Goal: Task Accomplishment & Management: Use online tool/utility

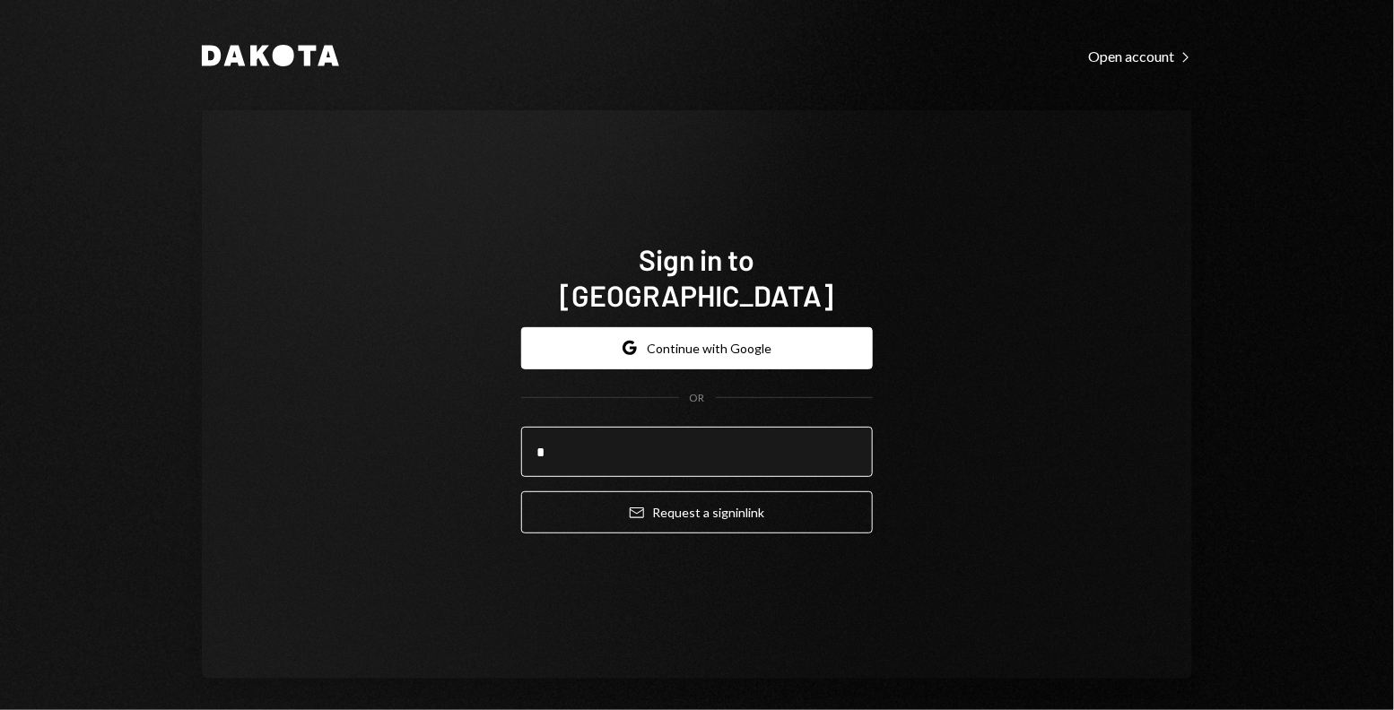
type input "**********"
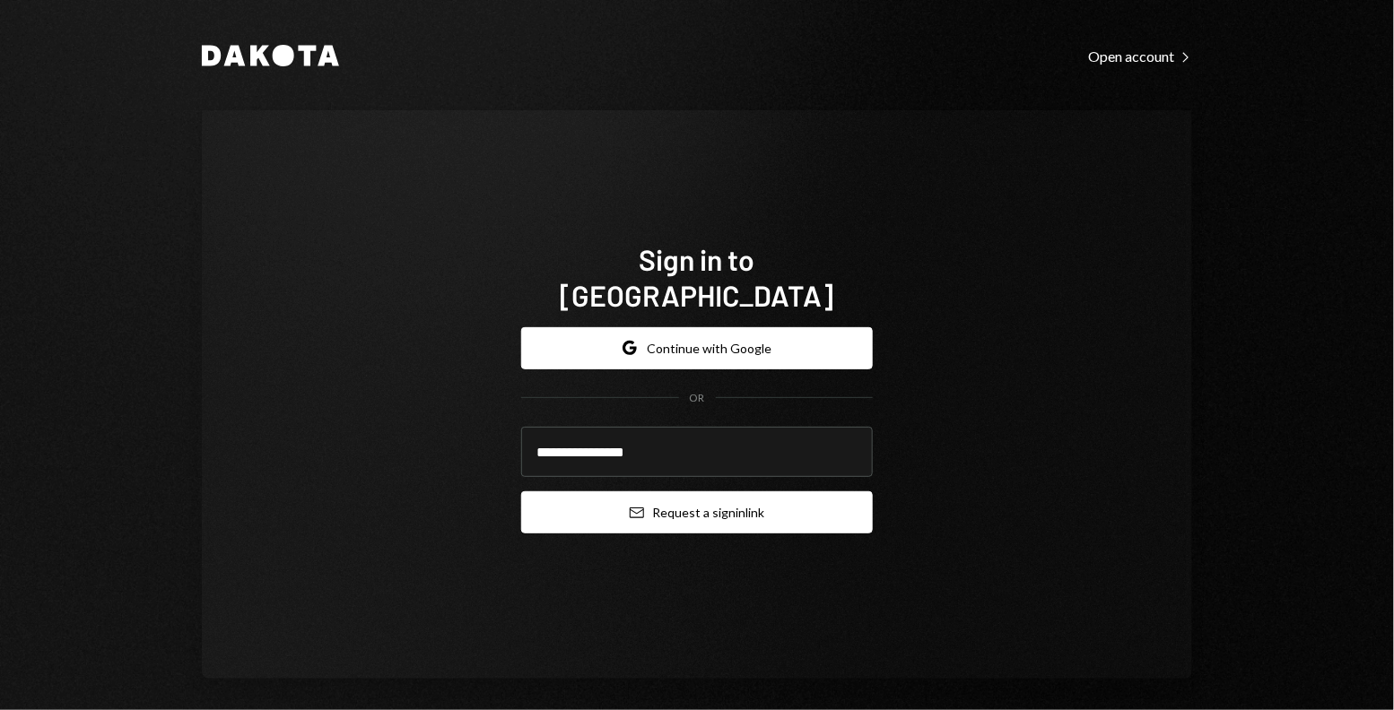
click at [601, 493] on button "Email Request a sign in link" at bounding box center [697, 513] width 352 height 42
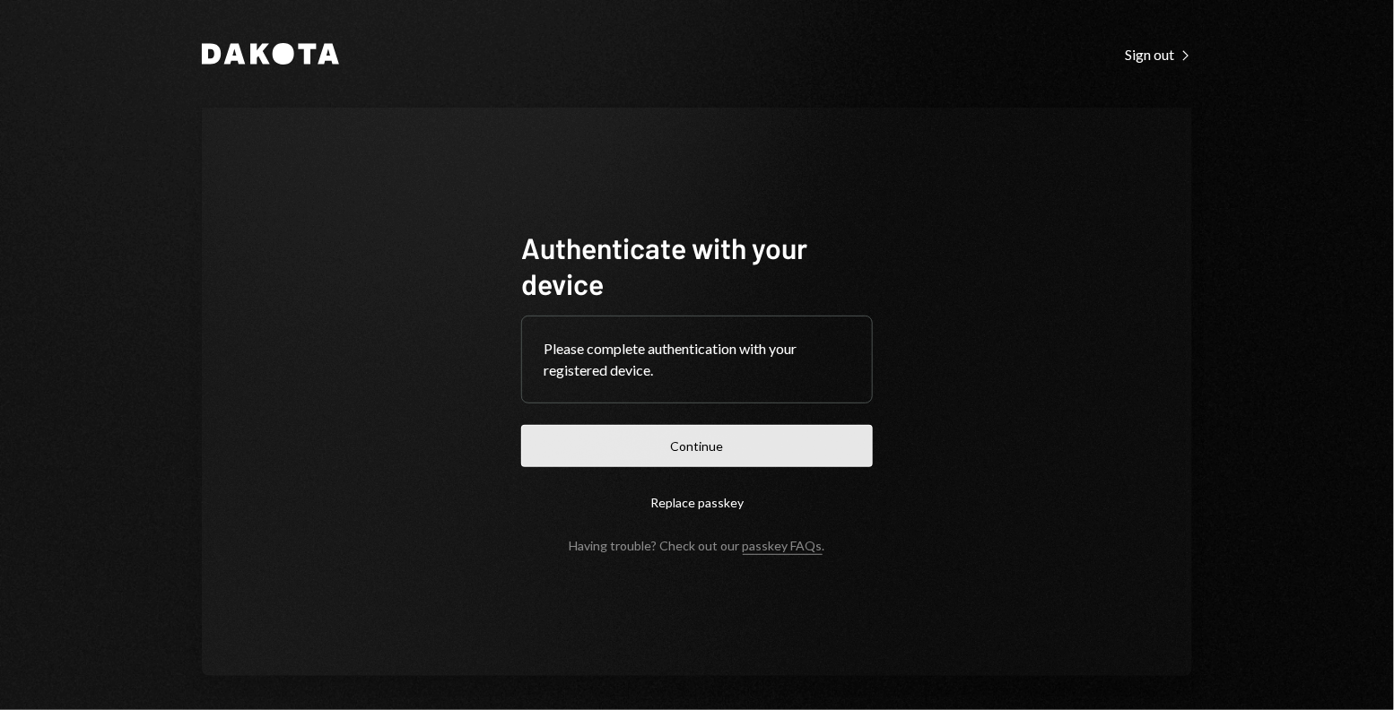
click at [572, 449] on button "Continue" at bounding box center [697, 446] width 352 height 42
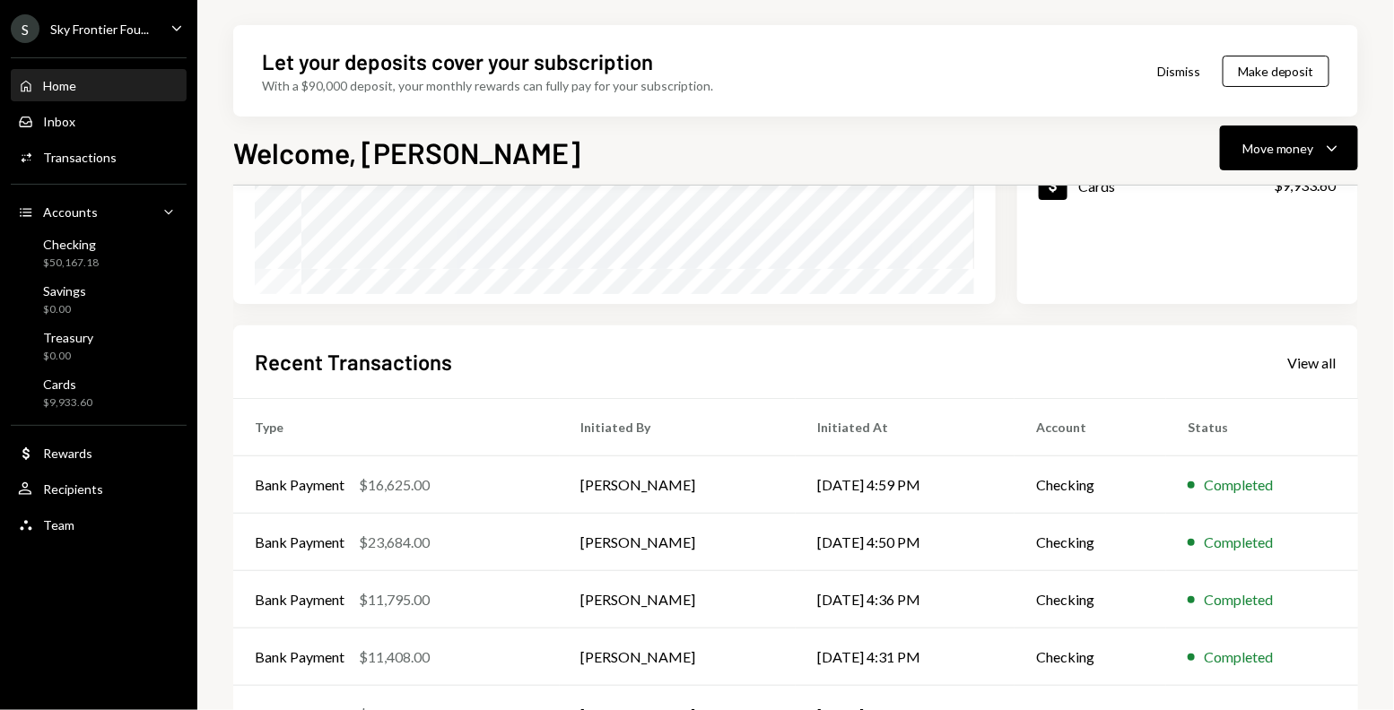
scroll to position [322, 0]
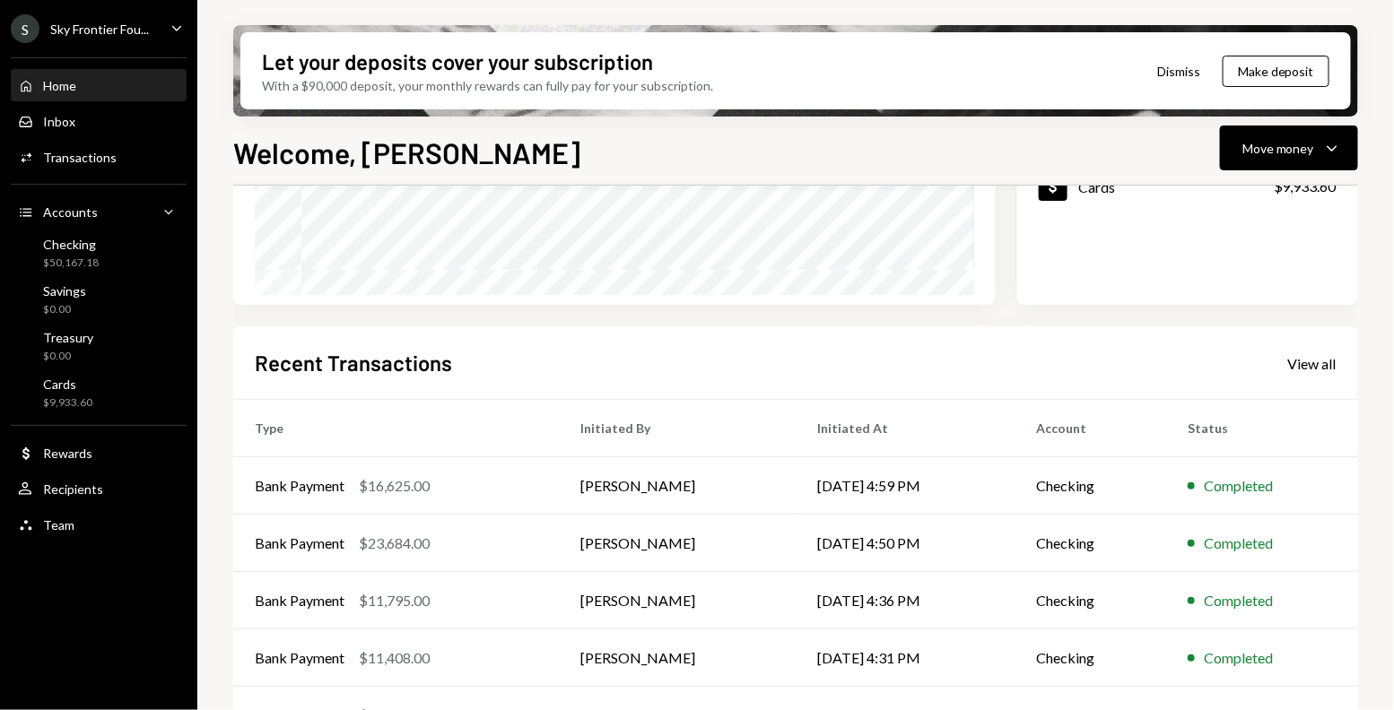
click at [157, 30] on div "S Sky Frontier Fou... Caret Down" at bounding box center [98, 28] width 197 height 29
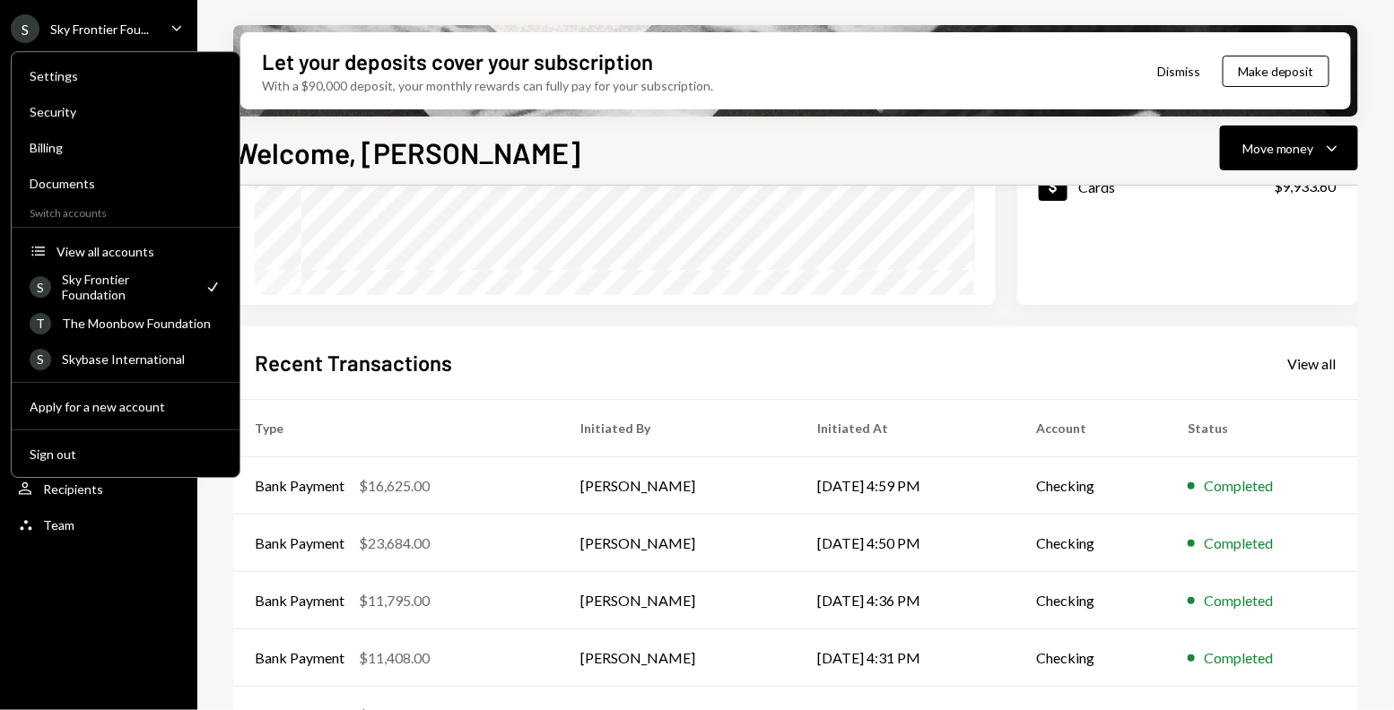
click at [544, 352] on div "Recent Transactions View all" at bounding box center [796, 363] width 1082 height 30
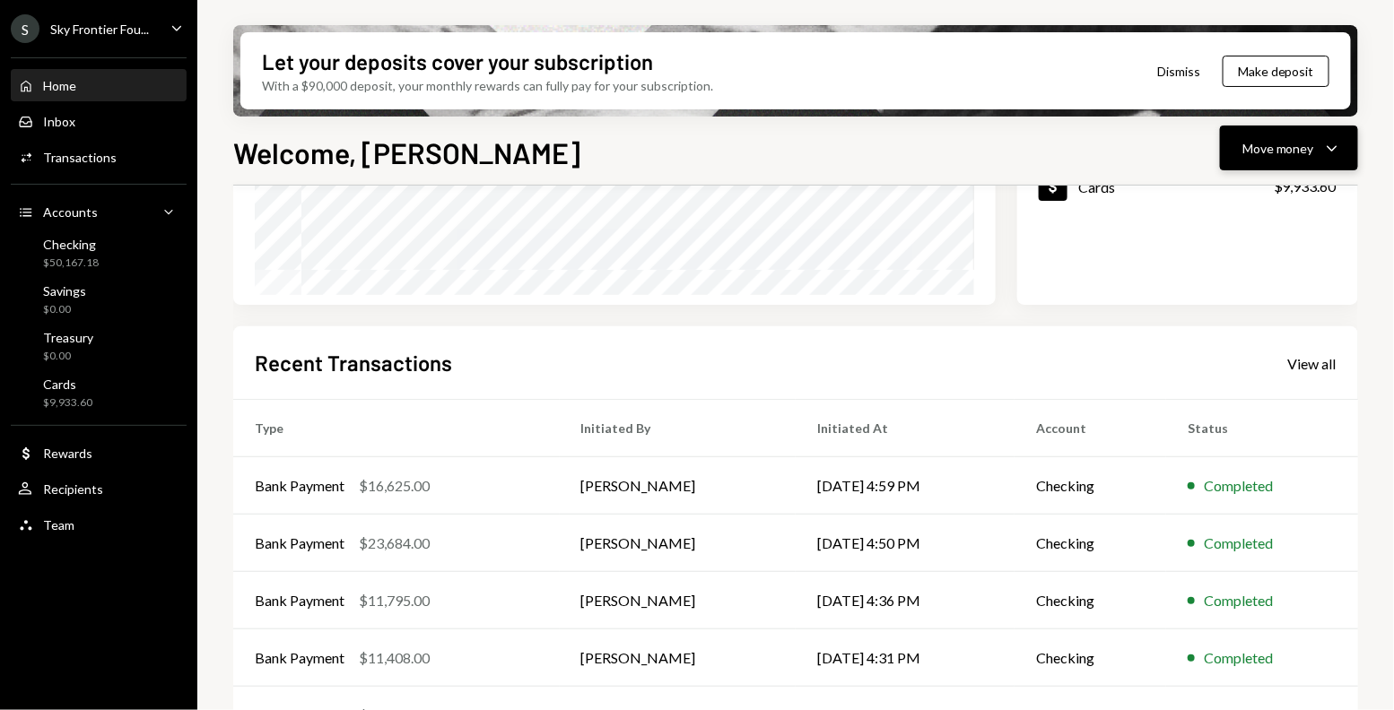
click at [1270, 147] on div "Move money" at bounding box center [1278, 148] width 72 height 19
click at [1231, 208] on div "Send" at bounding box center [1275, 202] width 131 height 19
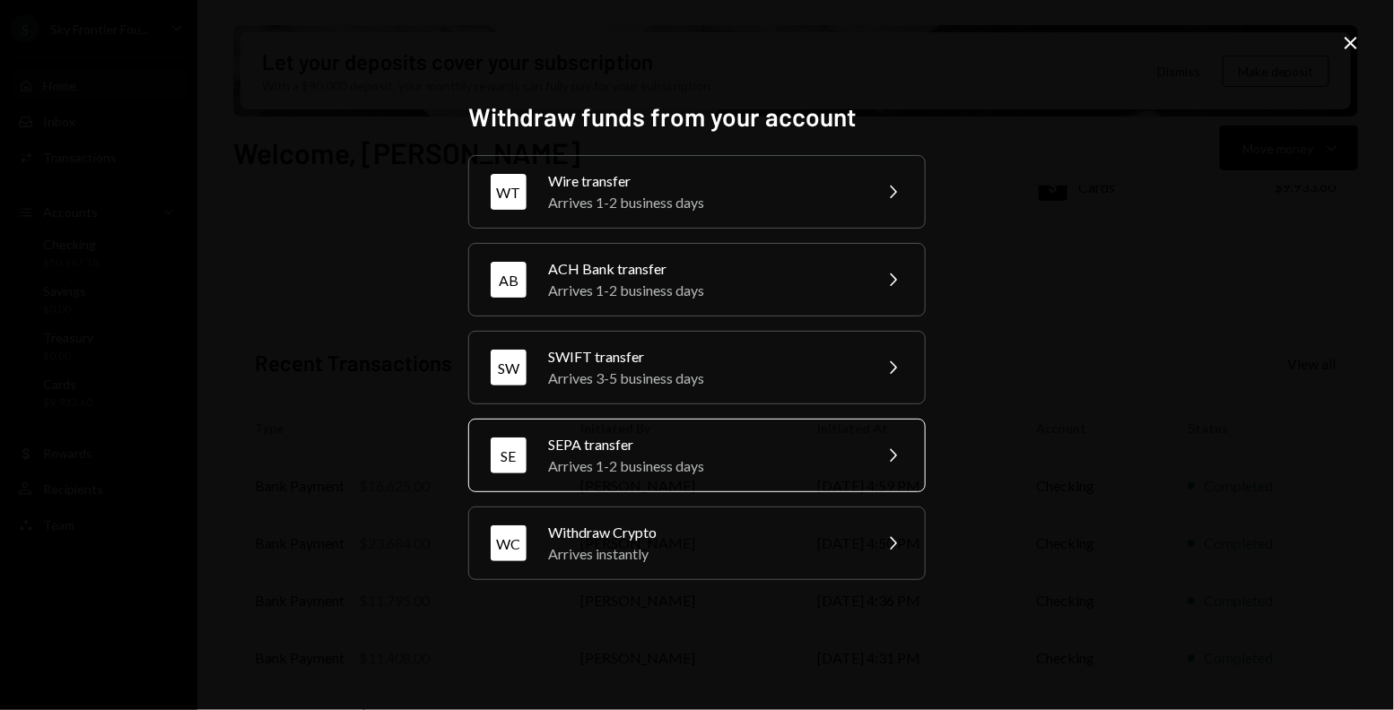
click at [808, 441] on div "SEPA transfer" at bounding box center [704, 445] width 312 height 22
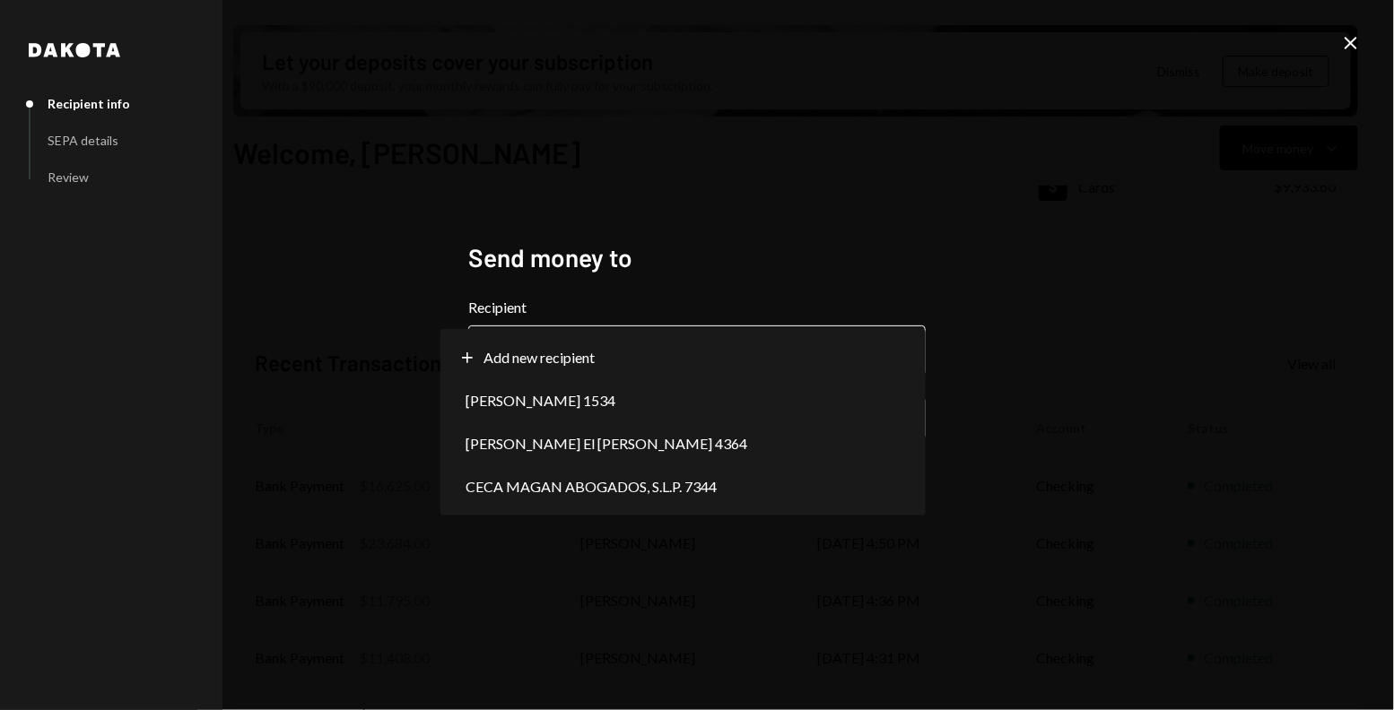
click at [729, 358] on body "S Sky Frontier Fou... Caret Down Home Home Inbox Inbox Activities Transactions …" at bounding box center [697, 355] width 1394 height 710
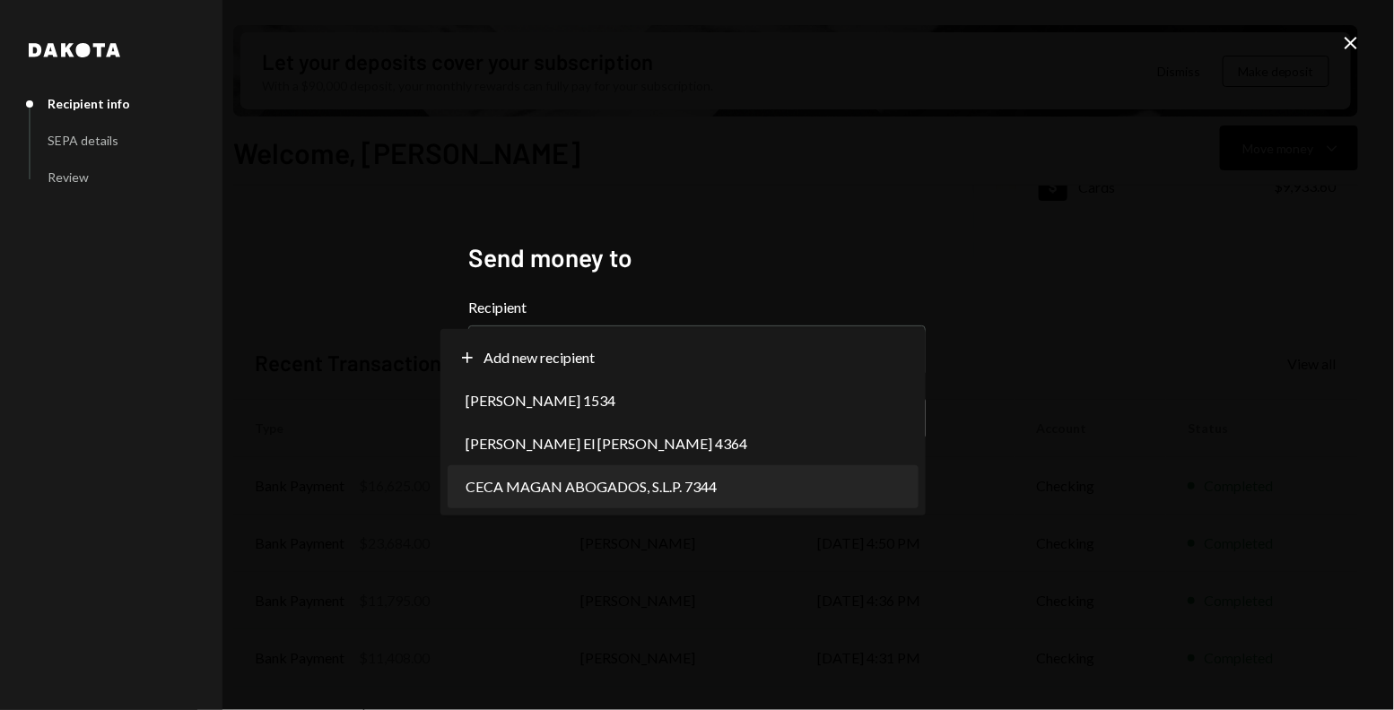
select select "**********"
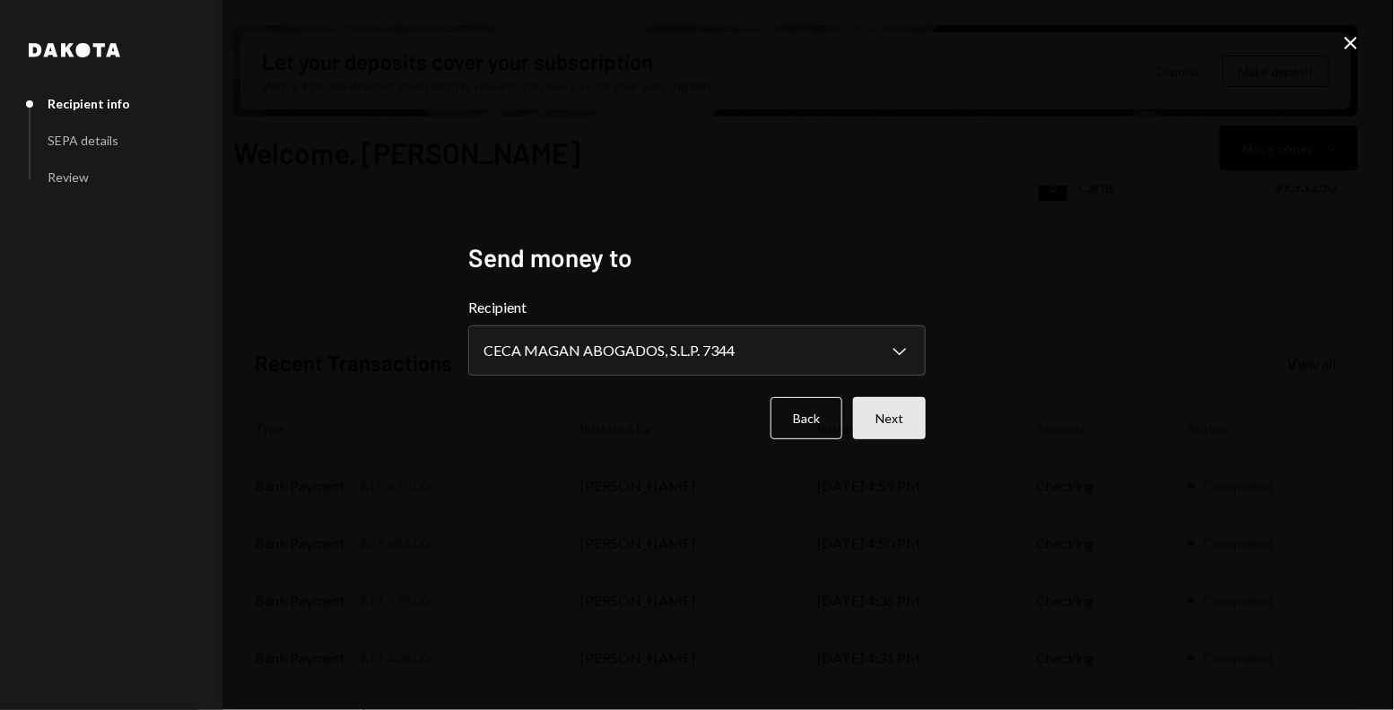
click at [892, 432] on button "Next" at bounding box center [889, 418] width 73 height 42
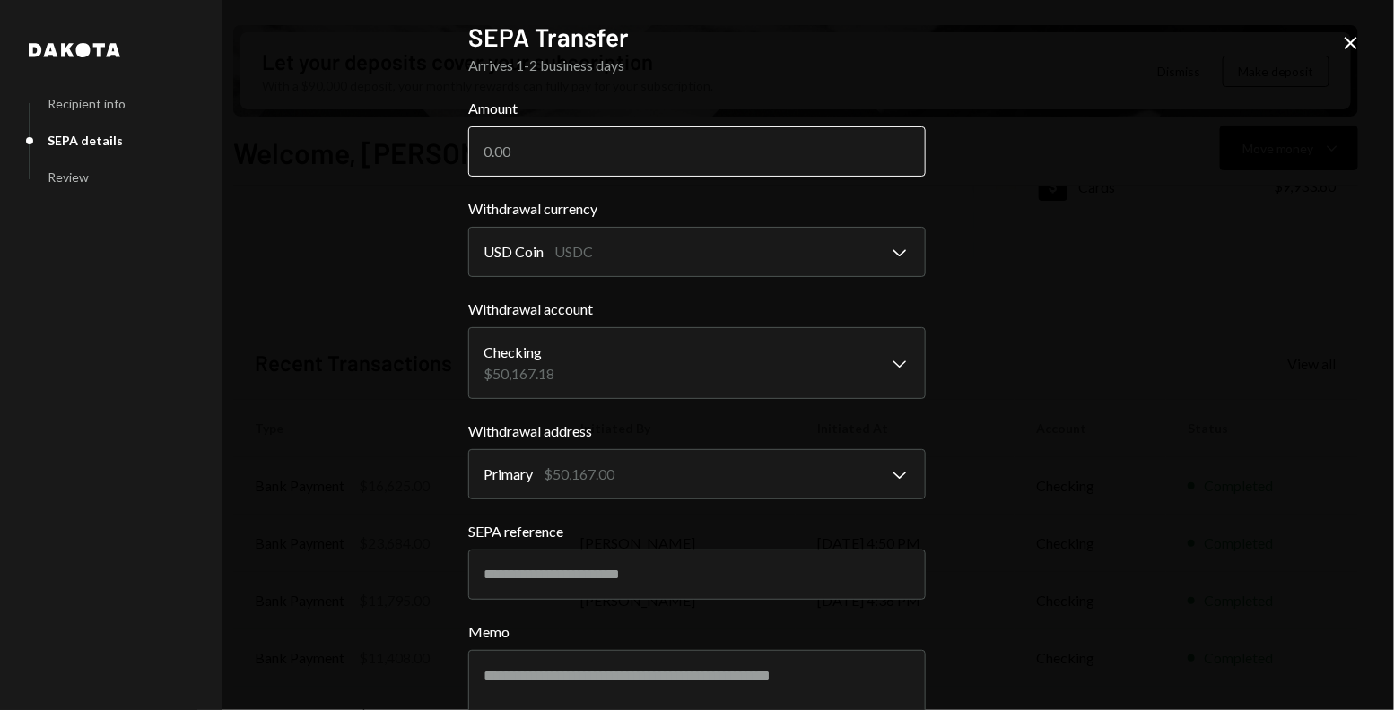
click at [551, 152] on input "Amount" at bounding box center [696, 151] width 457 height 50
type input "5030"
click at [973, 301] on div "**********" at bounding box center [697, 355] width 1394 height 710
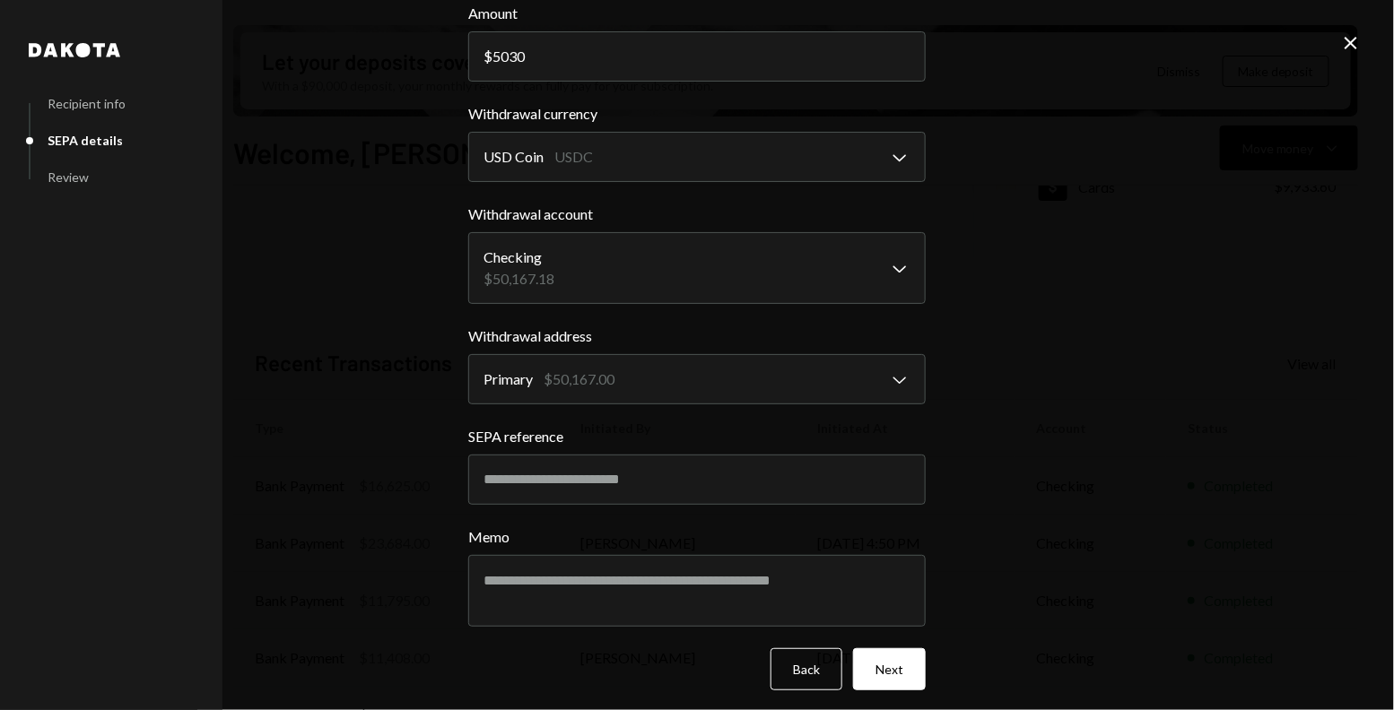
scroll to position [103, 0]
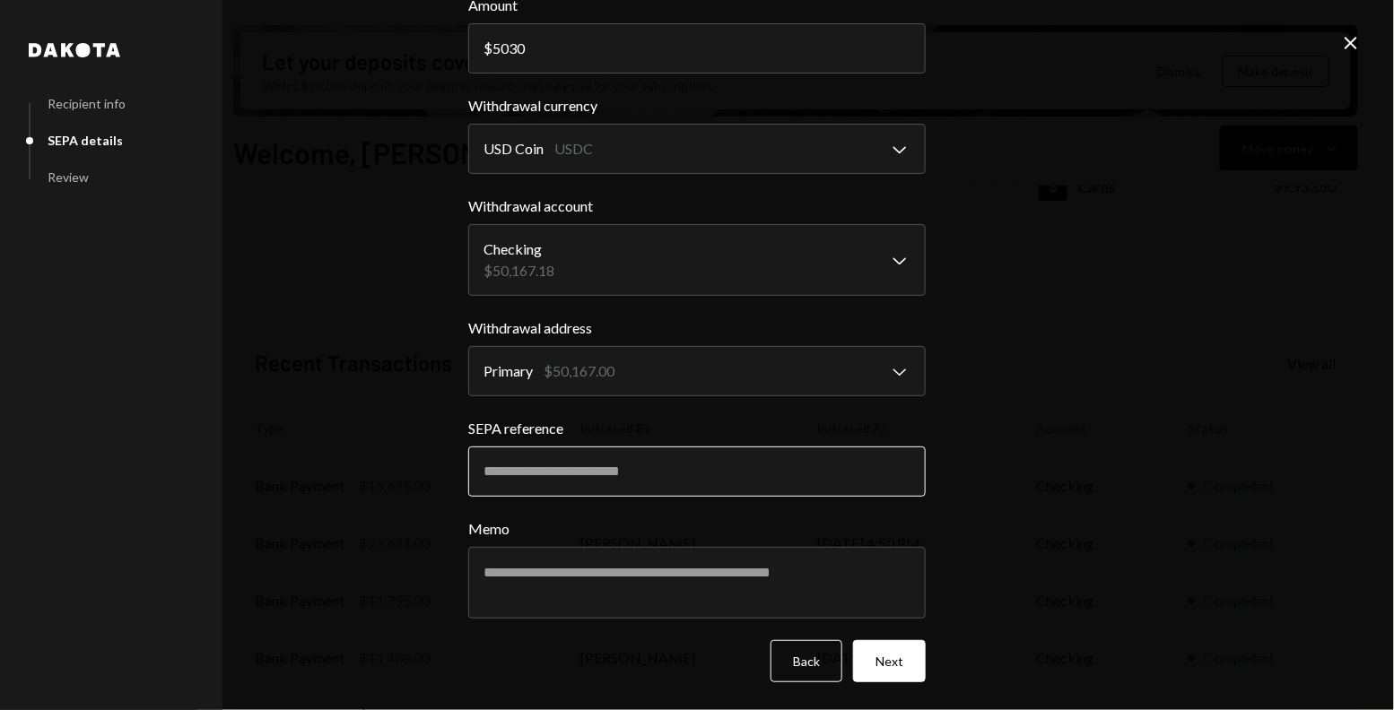
click at [527, 478] on input "SEPA reference" at bounding box center [696, 472] width 457 height 50
paste input "**********"
type input "**********"
click at [508, 599] on textarea "Memo" at bounding box center [696, 583] width 457 height 72
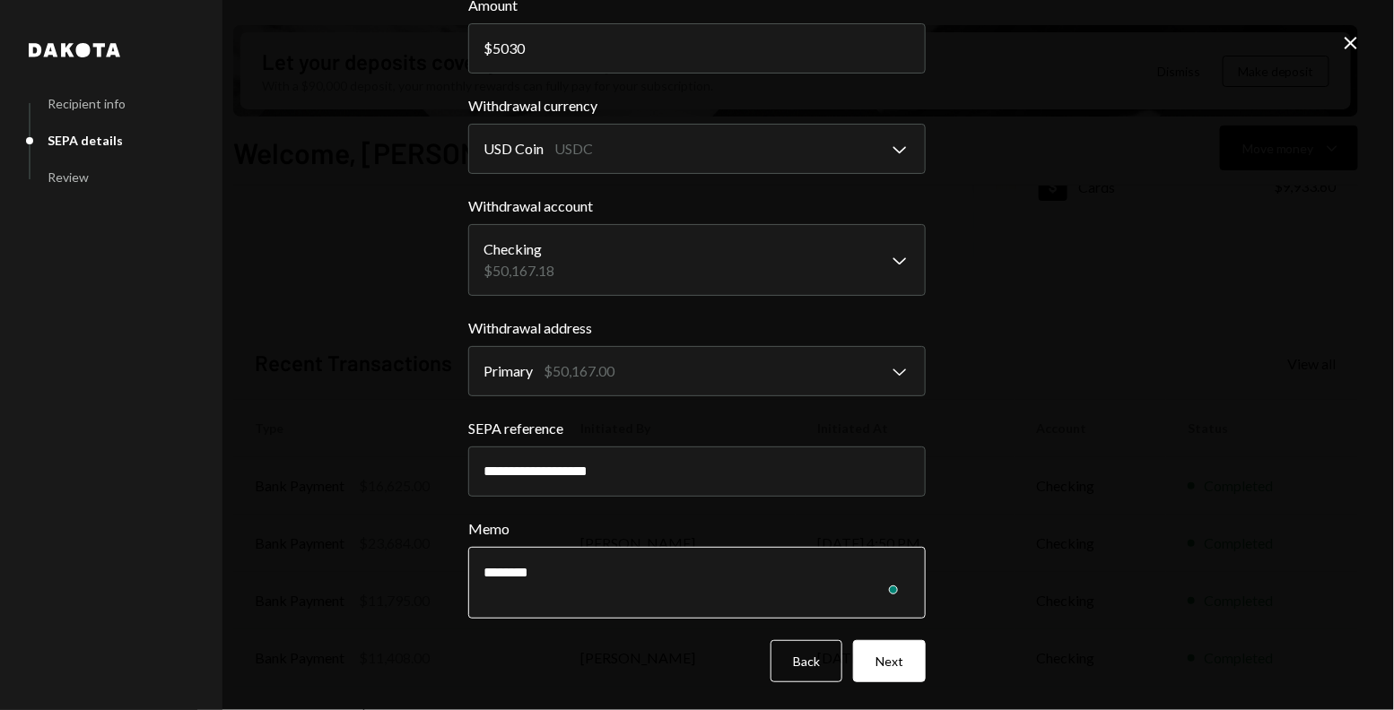
paste textarea "**********"
click at [479, 576] on textarea "**********" at bounding box center [696, 583] width 457 height 72
type textarea "**********"
click at [891, 653] on button "Next" at bounding box center [889, 661] width 73 height 42
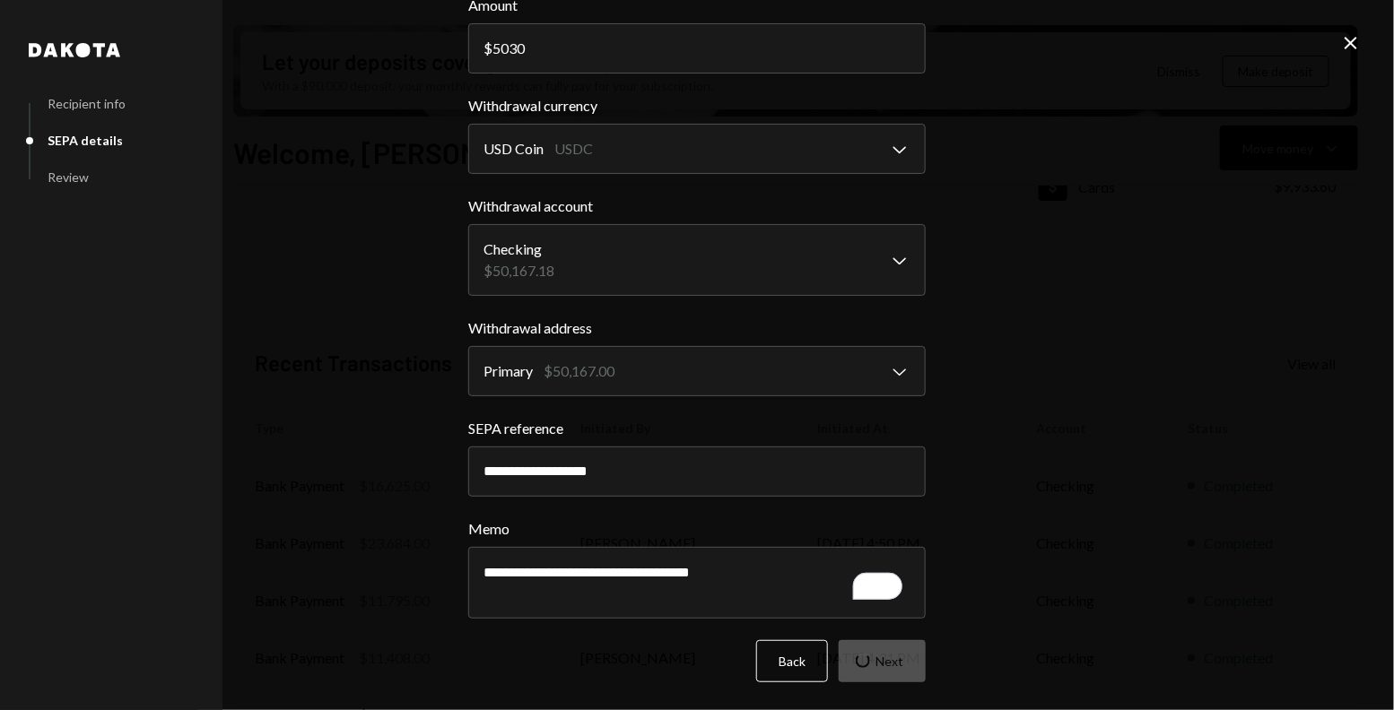
scroll to position [0, 0]
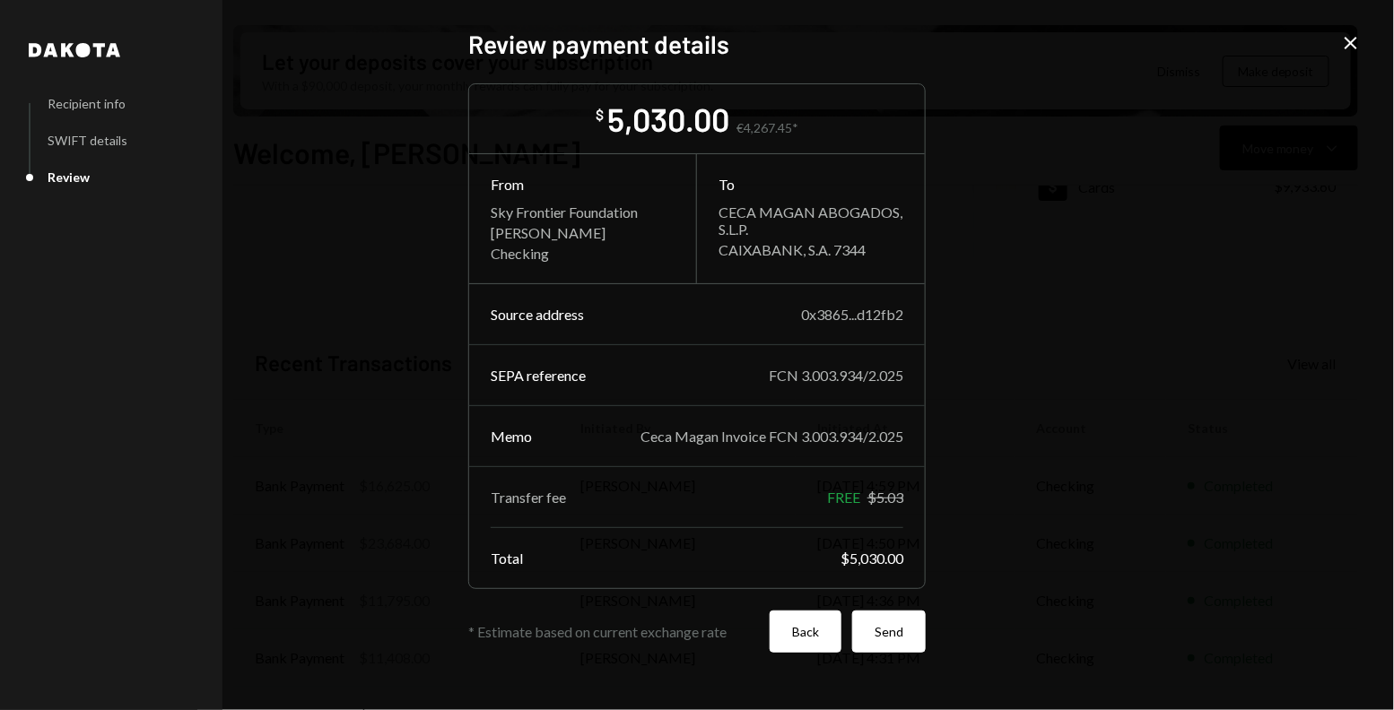
click at [808, 638] on button "Back" at bounding box center [806, 632] width 72 height 42
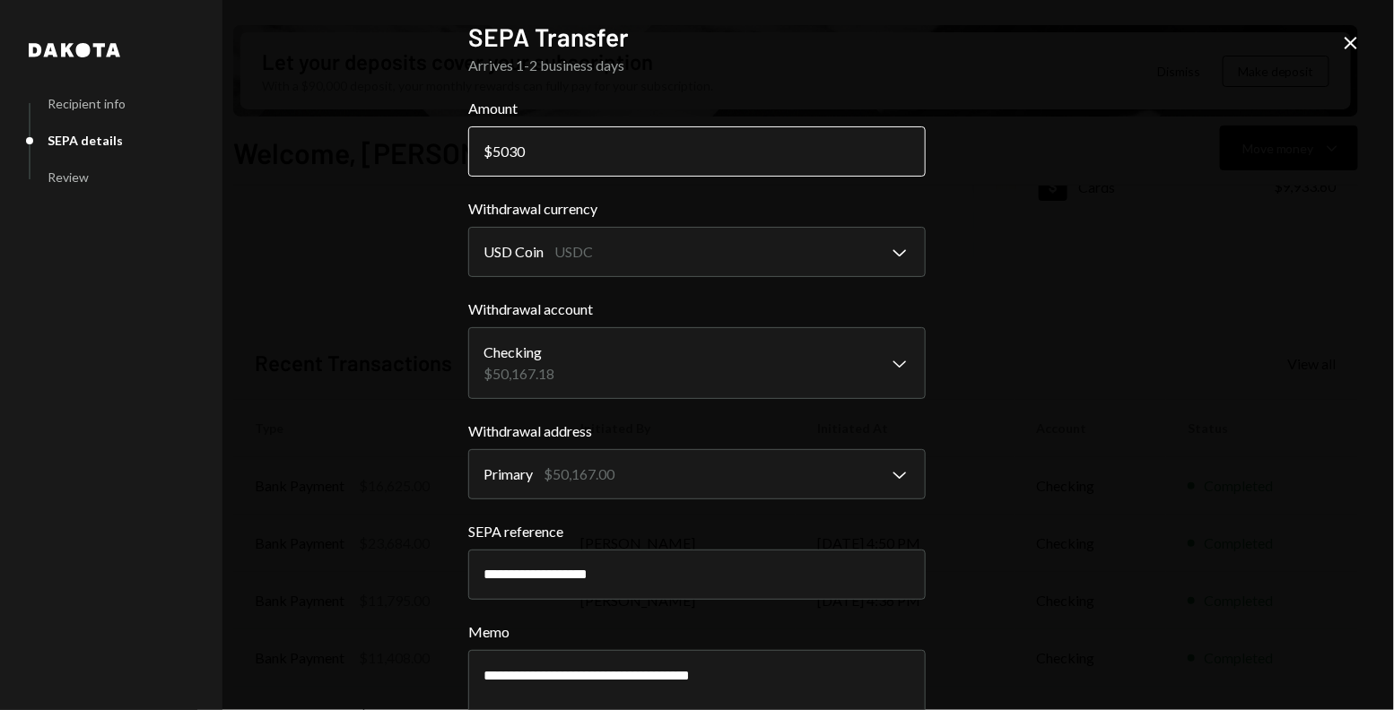
drag, startPoint x: 580, startPoint y: 152, endPoint x: 464, endPoint y: 151, distance: 116.6
click at [468, 151] on input "5030" at bounding box center [696, 151] width 457 height 50
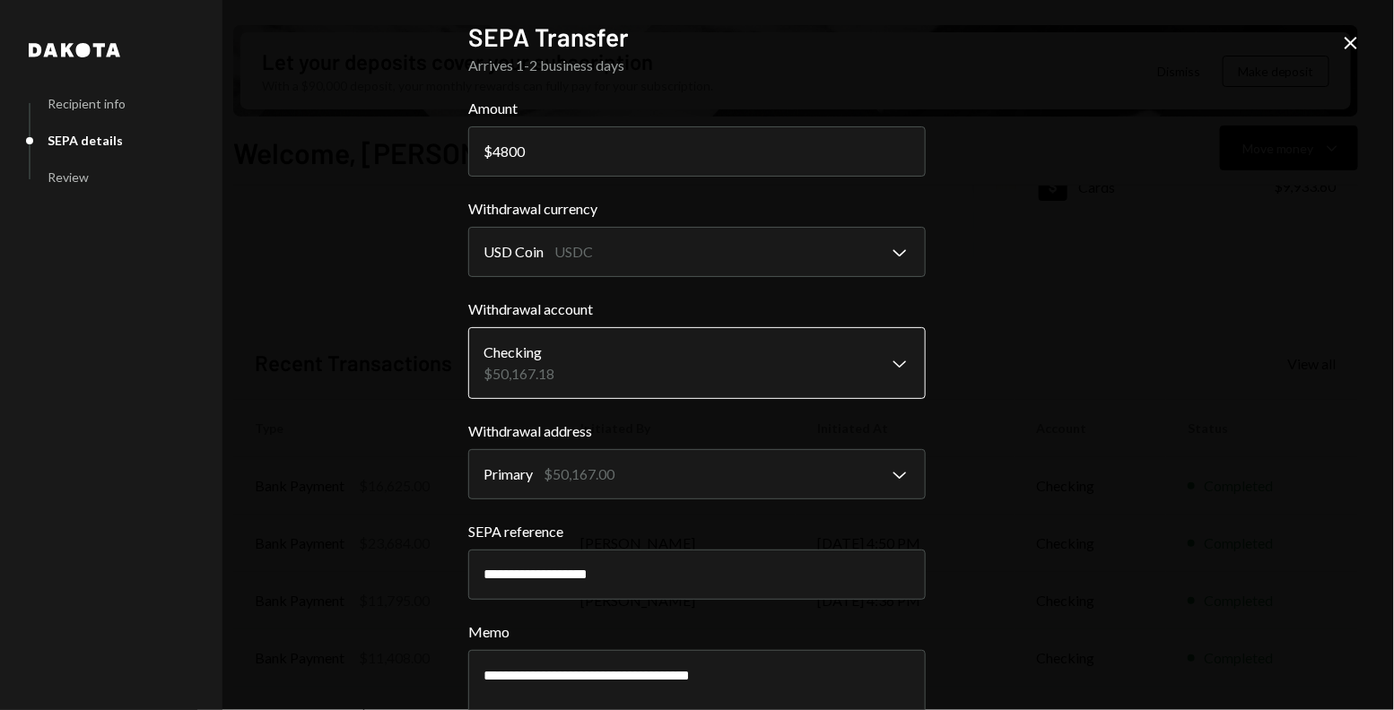
scroll to position [103, 0]
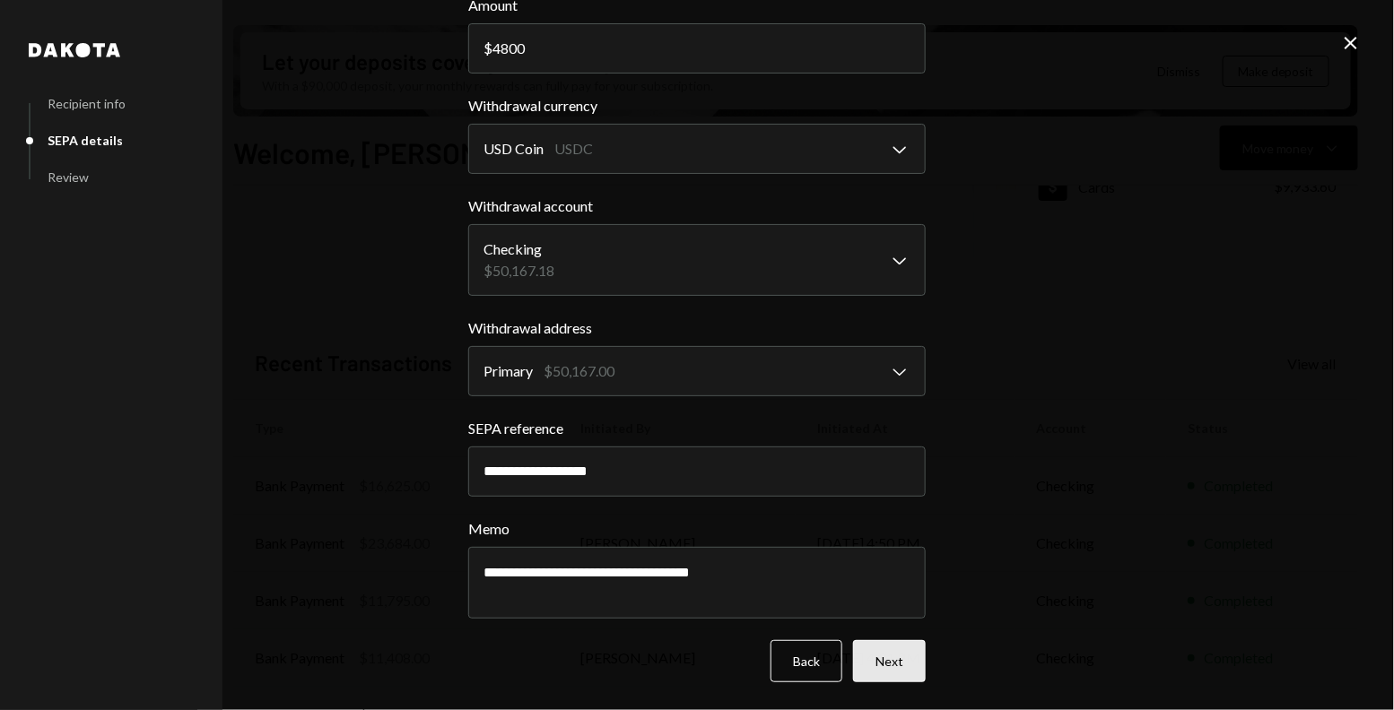
type input "4800"
click at [881, 666] on button "Next" at bounding box center [889, 661] width 73 height 42
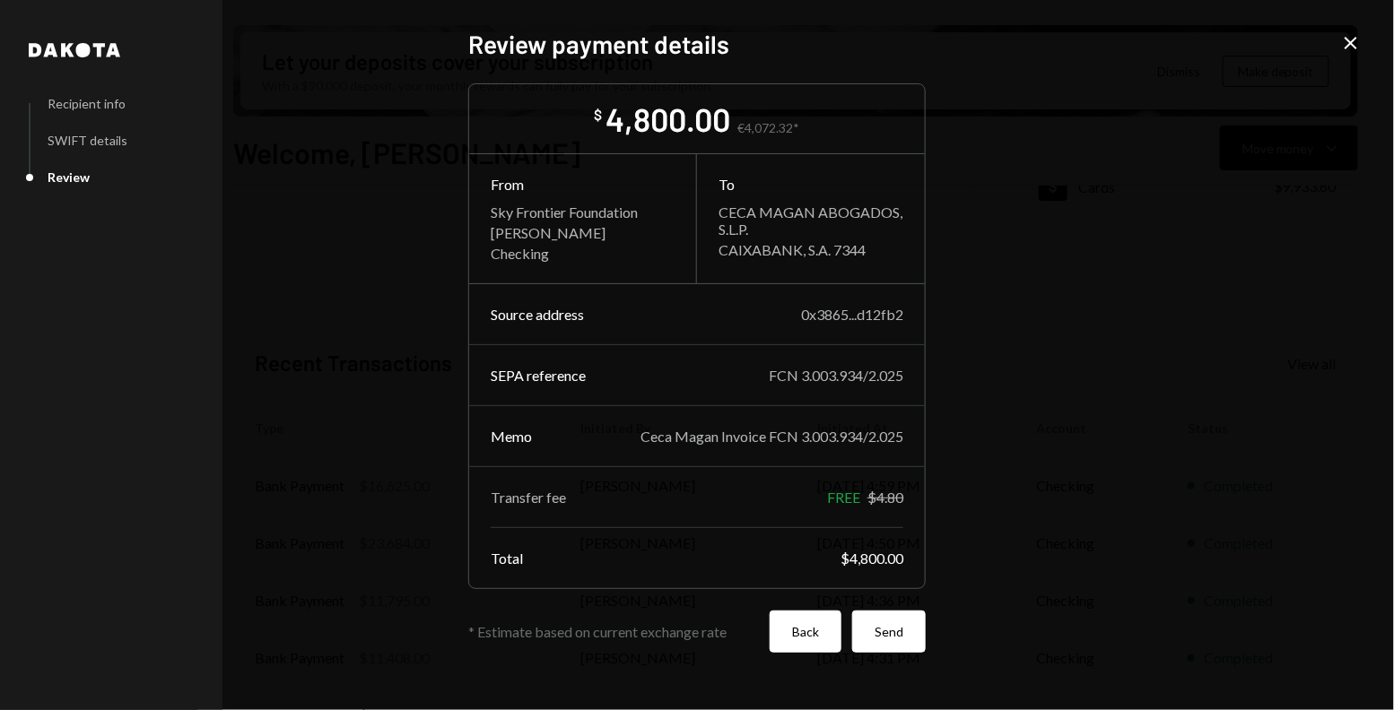
click at [805, 635] on button "Back" at bounding box center [806, 632] width 72 height 42
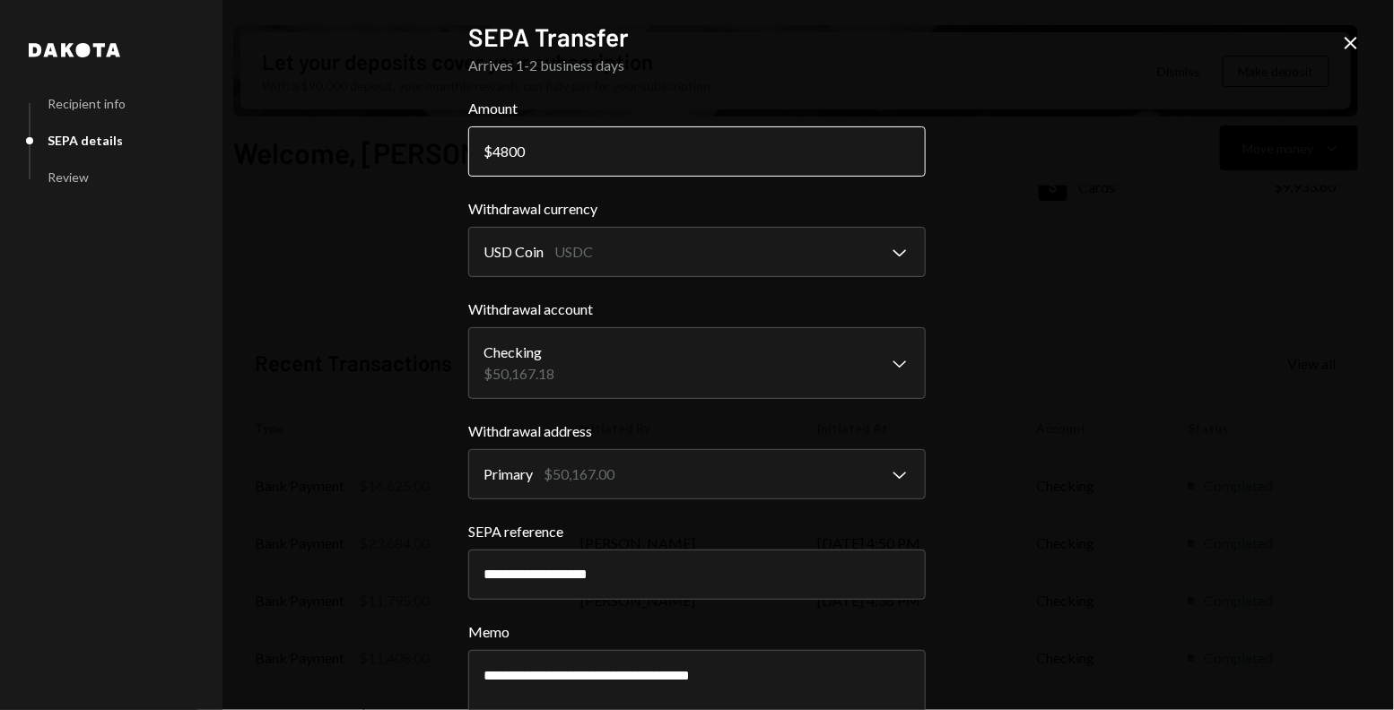
click at [501, 144] on input "4800" at bounding box center [696, 151] width 457 height 50
type input "4770"
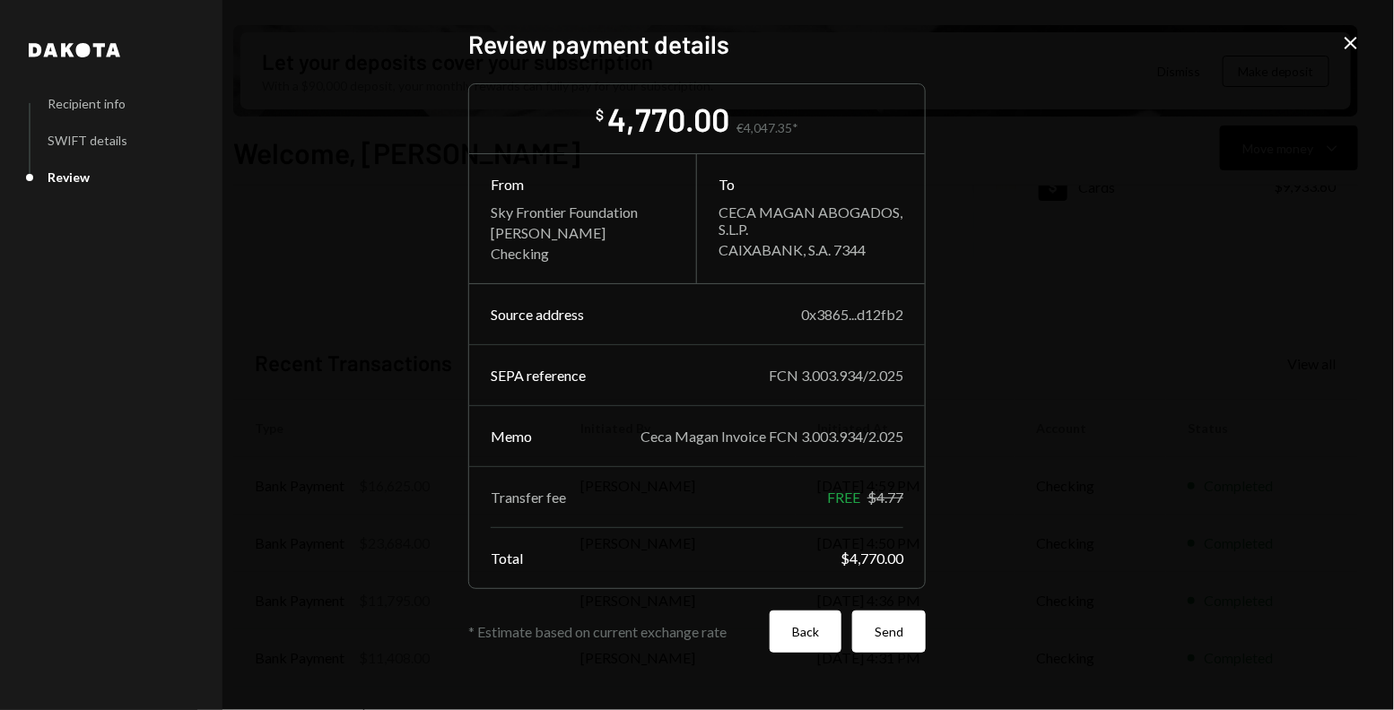
click at [783, 643] on button "Back" at bounding box center [806, 632] width 72 height 42
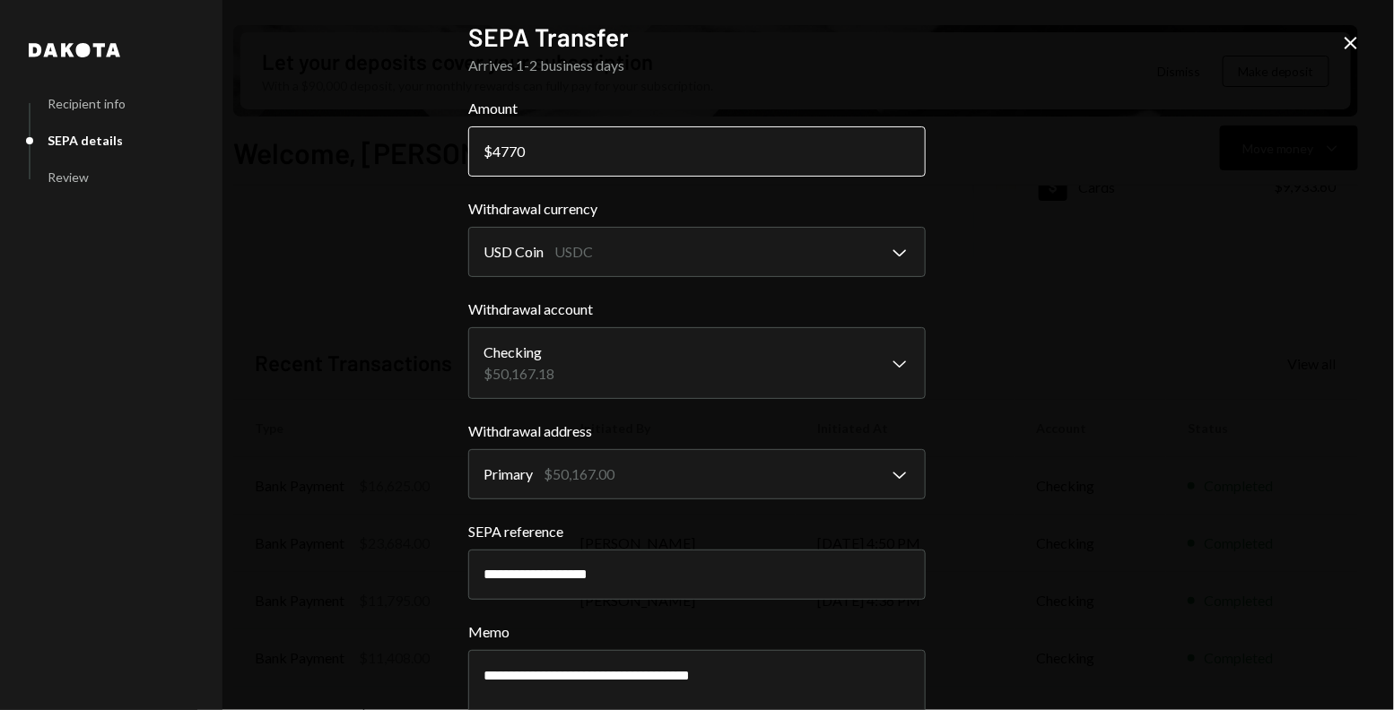
drag, startPoint x: 507, startPoint y: 150, endPoint x: 528, endPoint y: 150, distance: 21.5
click at [528, 150] on input "4770" at bounding box center [696, 151] width 457 height 50
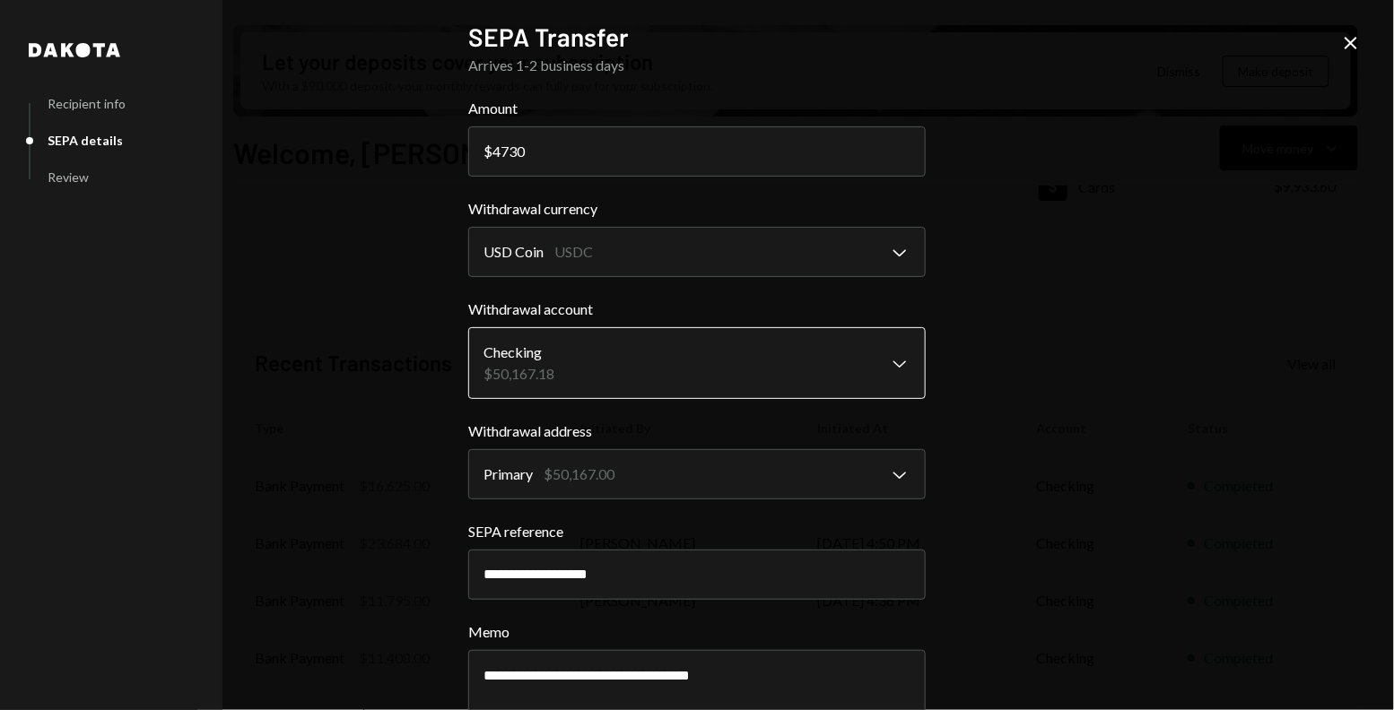
scroll to position [103, 0]
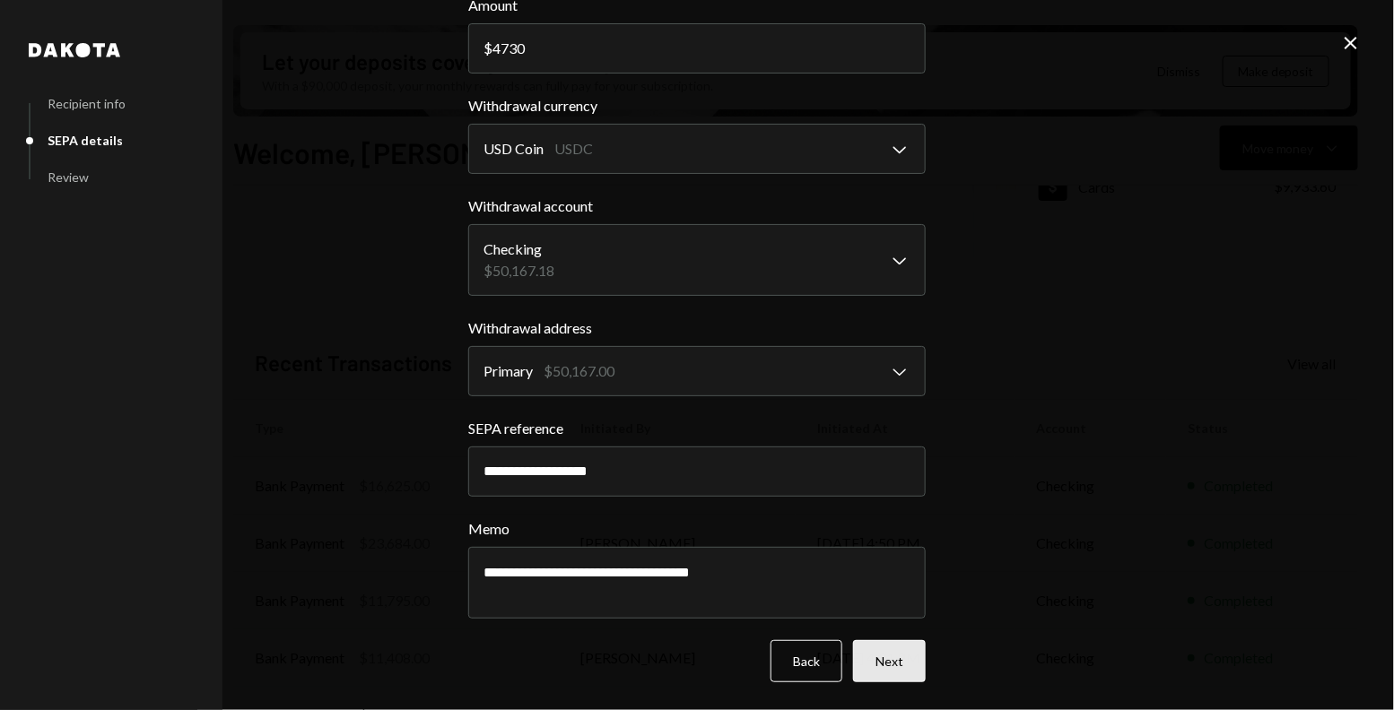
type input "4730"
click at [893, 663] on button "Next" at bounding box center [889, 661] width 73 height 42
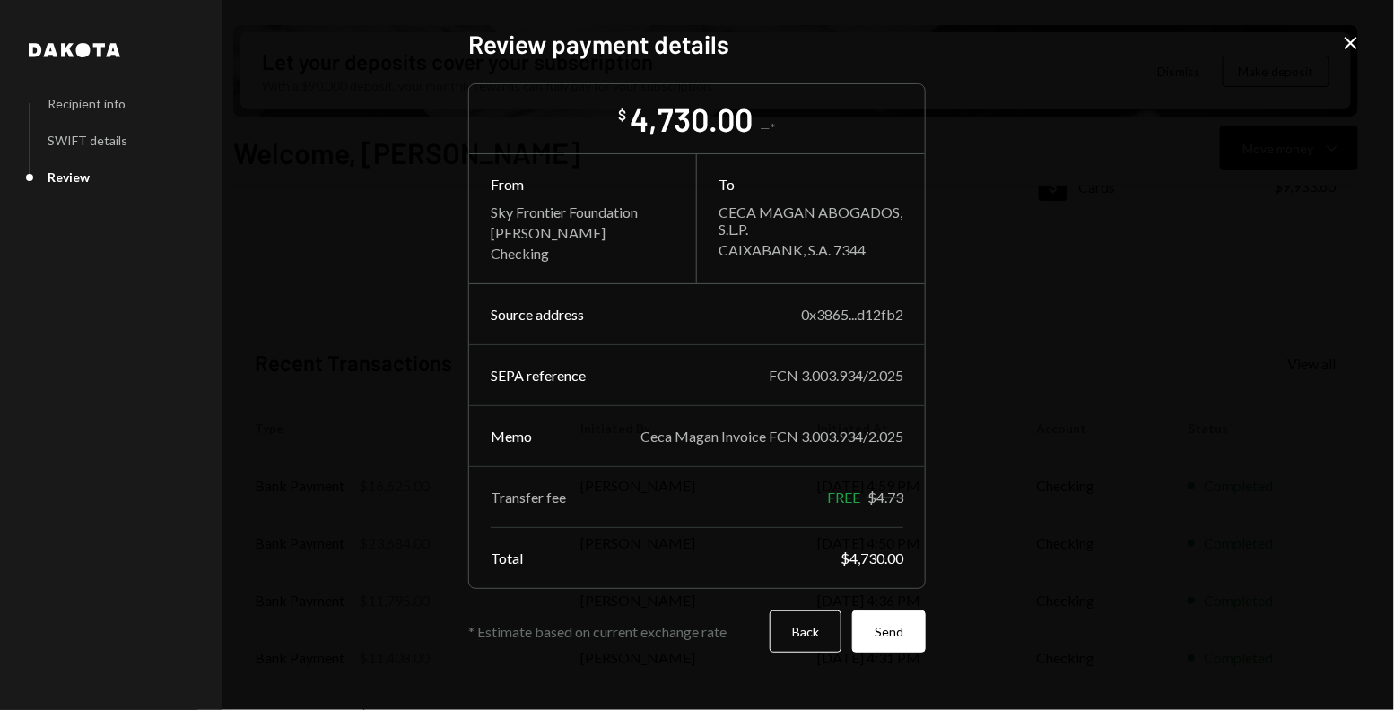
scroll to position [0, 0]
click at [809, 638] on button "Back" at bounding box center [806, 632] width 72 height 42
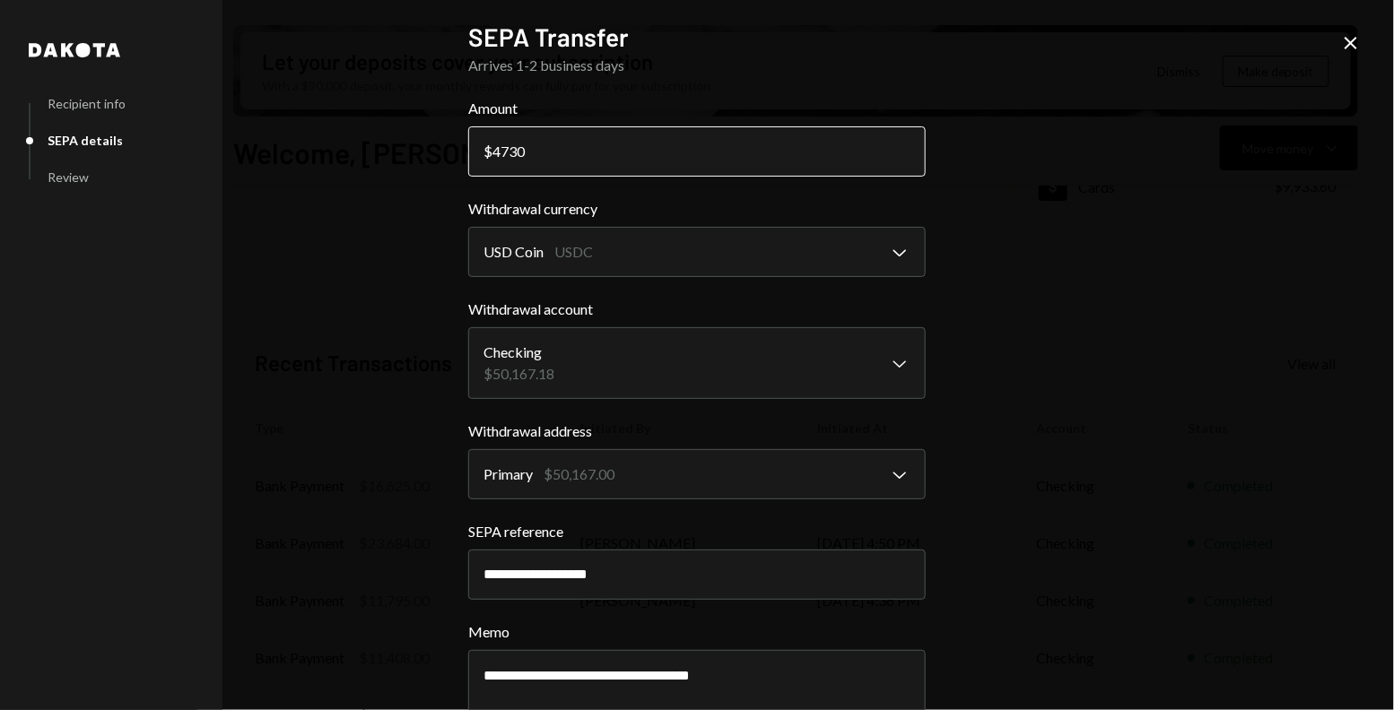
click at [511, 149] on input "4730" at bounding box center [696, 151] width 457 height 50
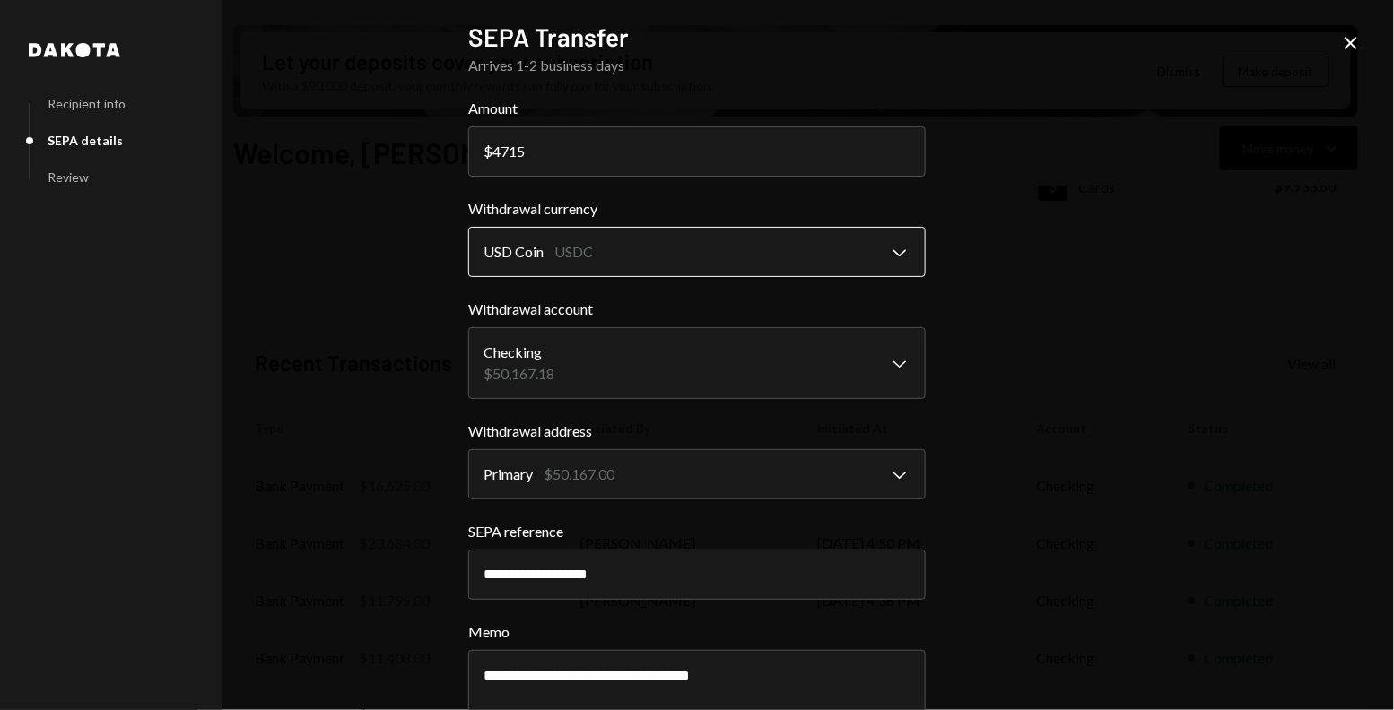
scroll to position [103, 0]
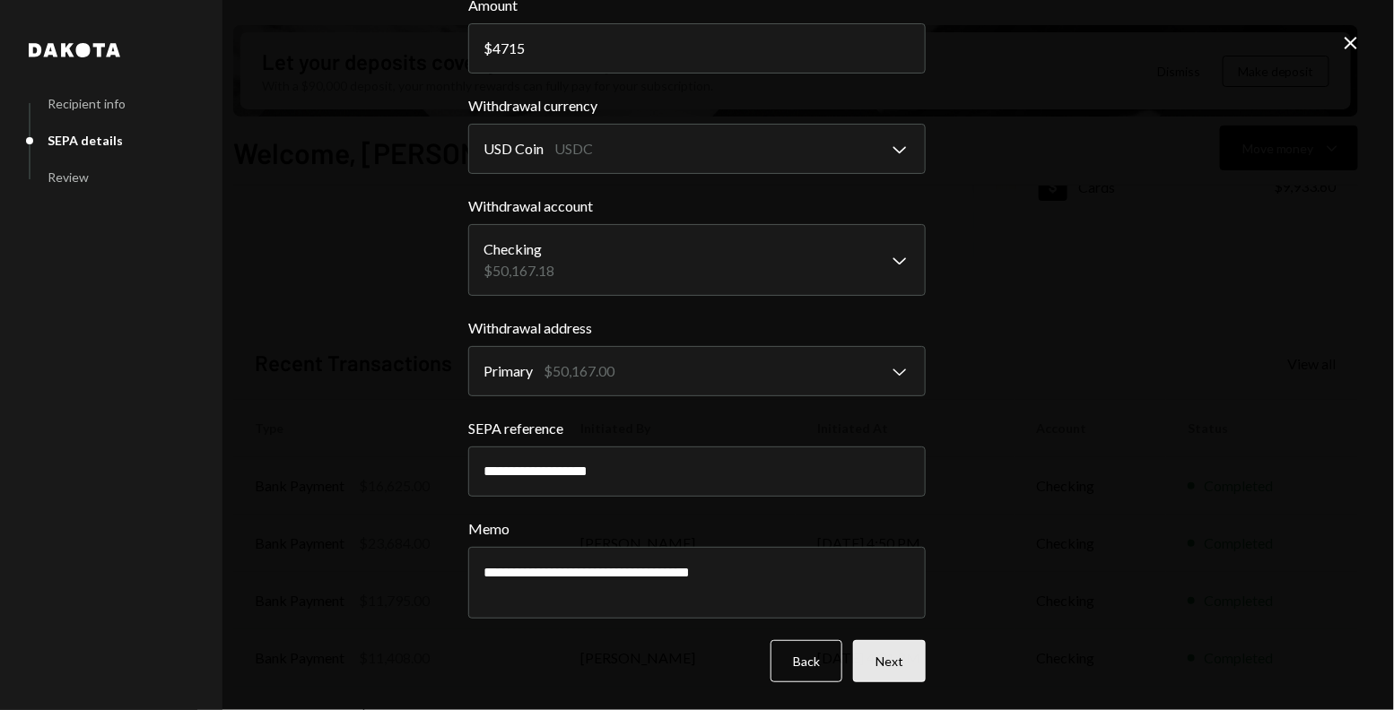
type input "4715"
click at [886, 664] on button "Next" at bounding box center [889, 661] width 73 height 42
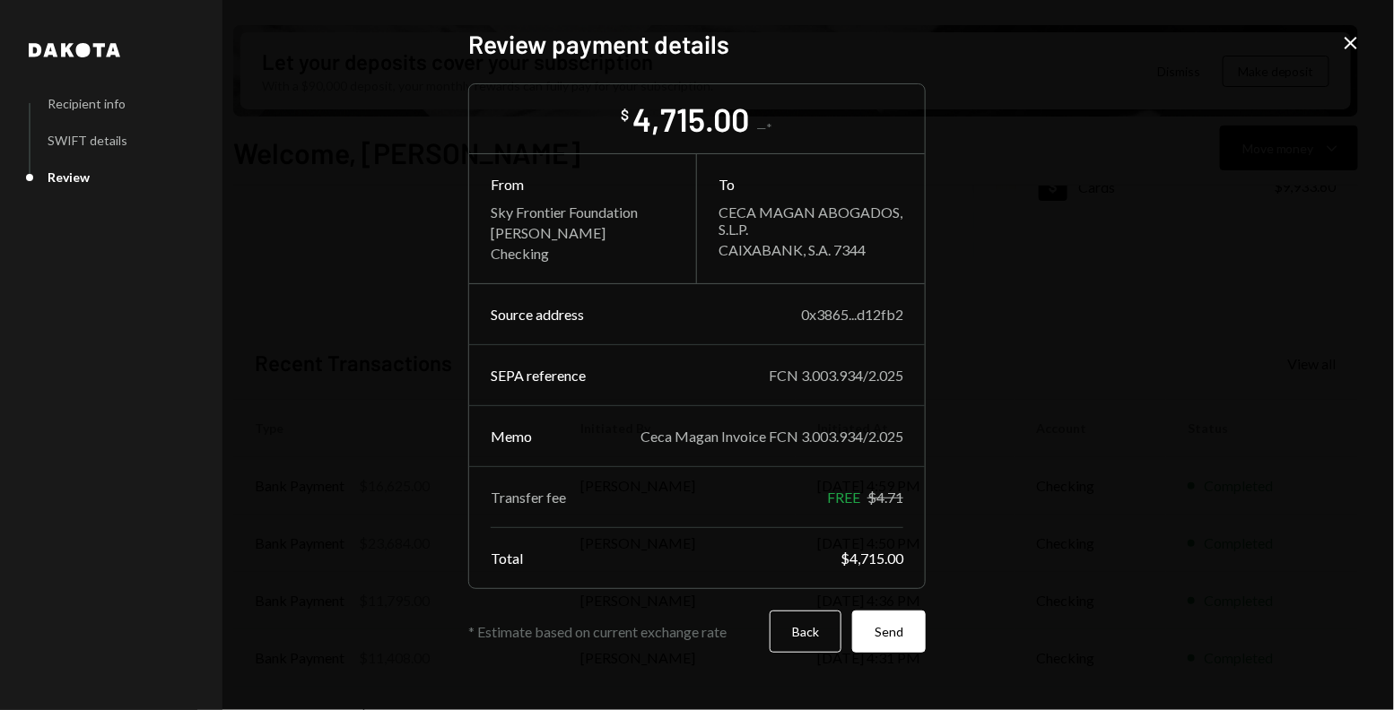
scroll to position [0, 0]
click at [814, 643] on button "Back" at bounding box center [806, 632] width 72 height 42
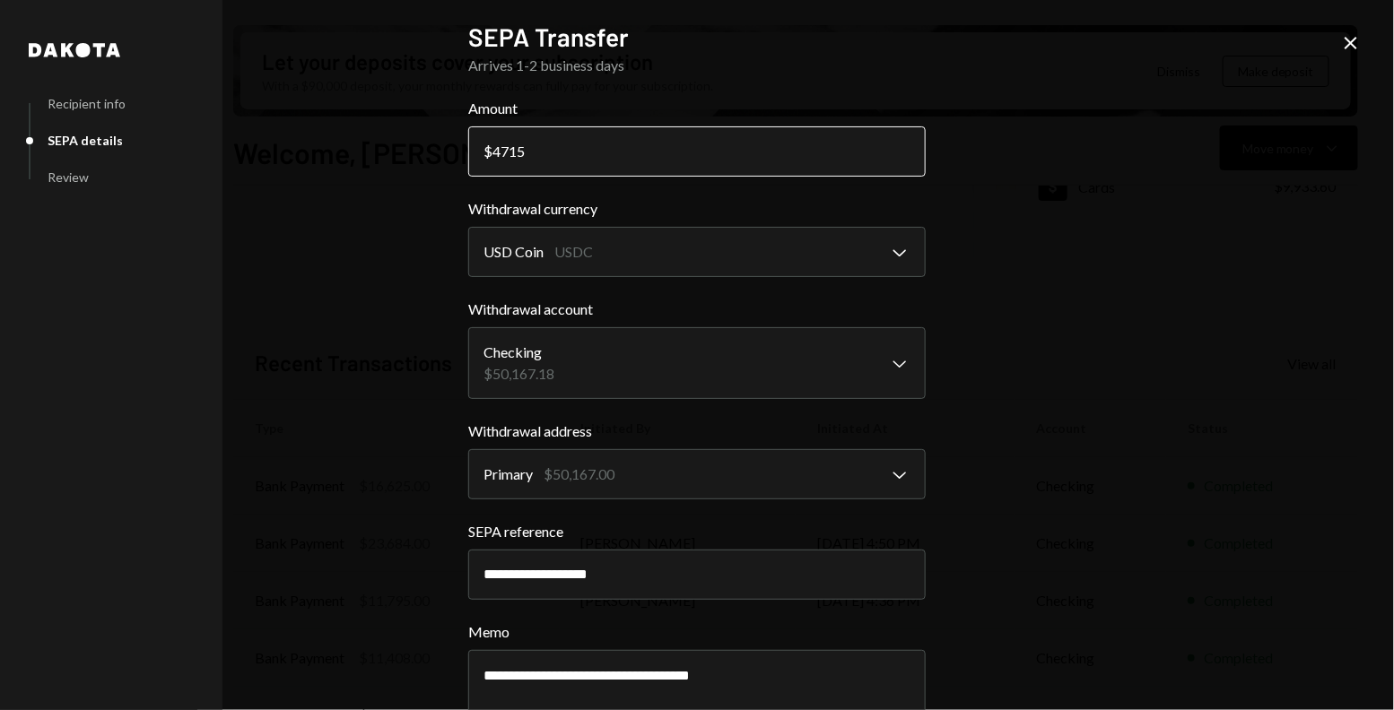
click at [568, 140] on input "4715" at bounding box center [696, 151] width 457 height 50
click at [559, 157] on input "4715" at bounding box center [696, 151] width 457 height 50
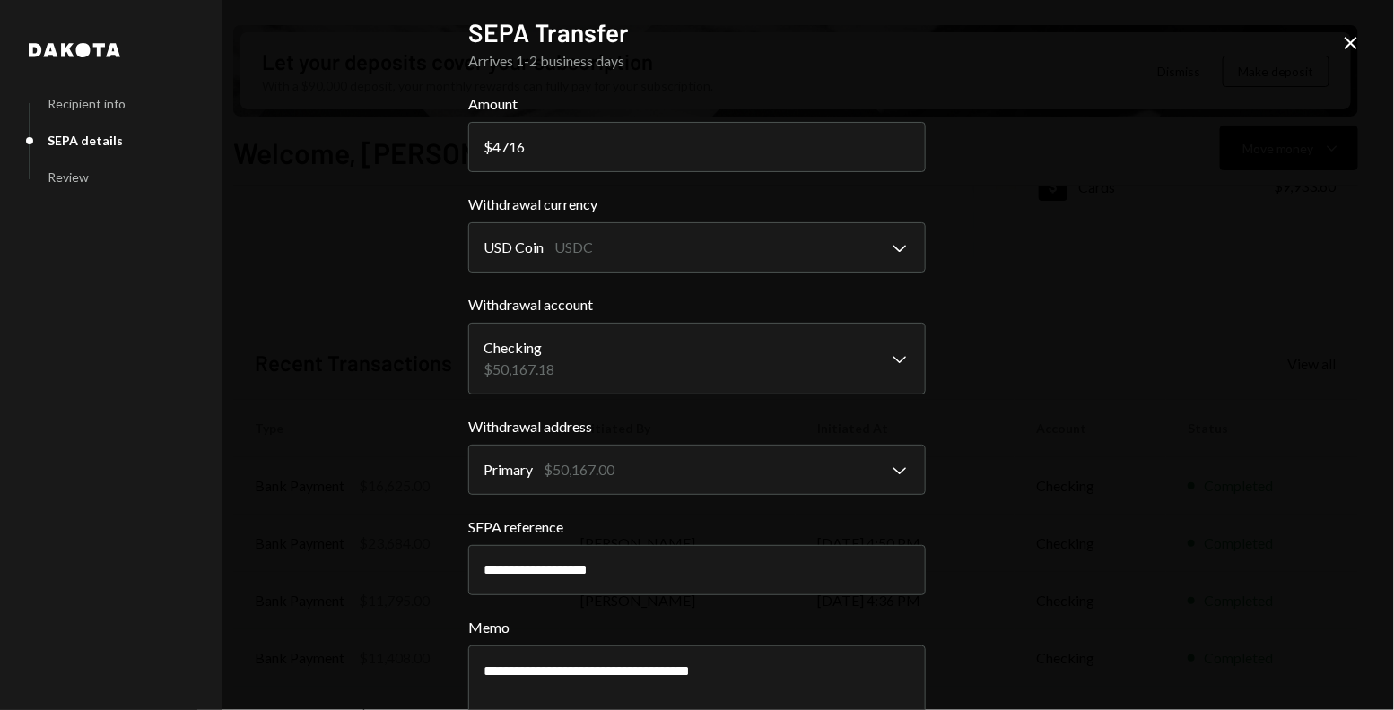
scroll to position [103, 0]
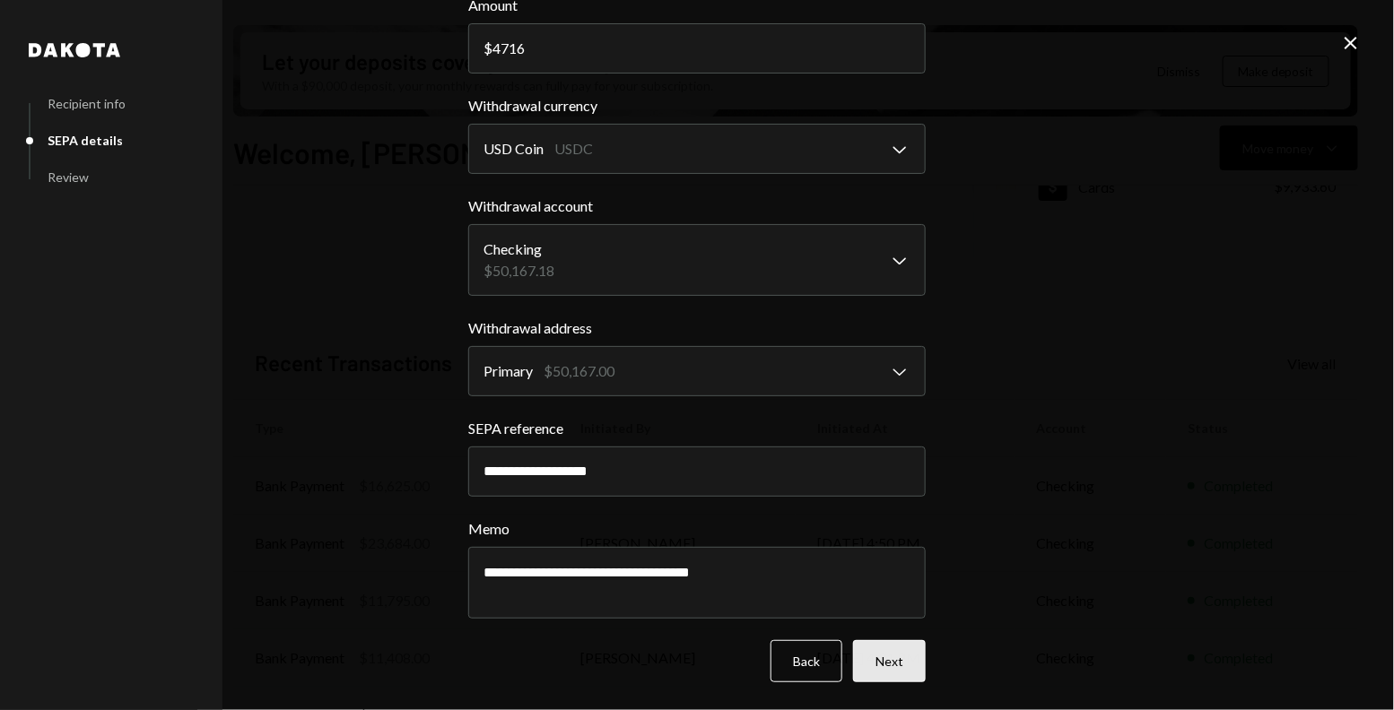
type input "4716"
click at [896, 657] on button "Next" at bounding box center [889, 661] width 73 height 42
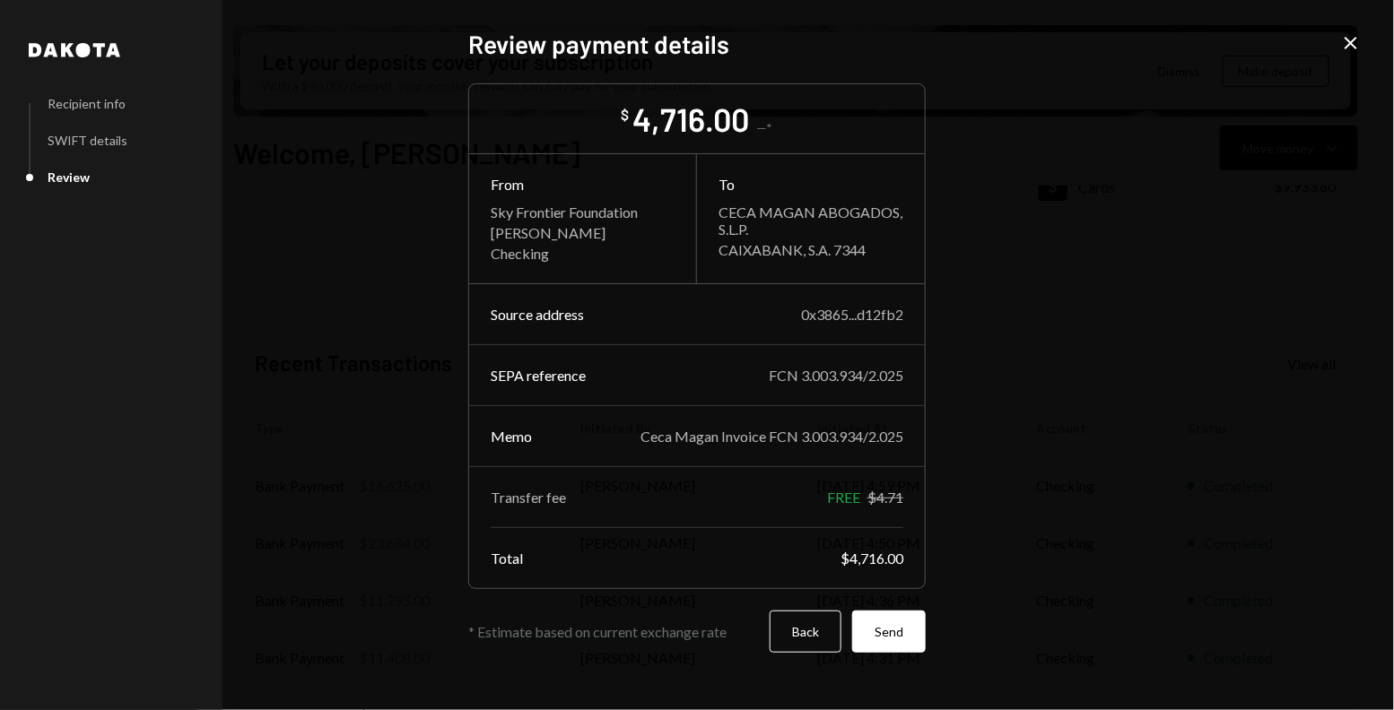
scroll to position [0, 0]
click at [904, 640] on button "Send" at bounding box center [889, 632] width 74 height 42
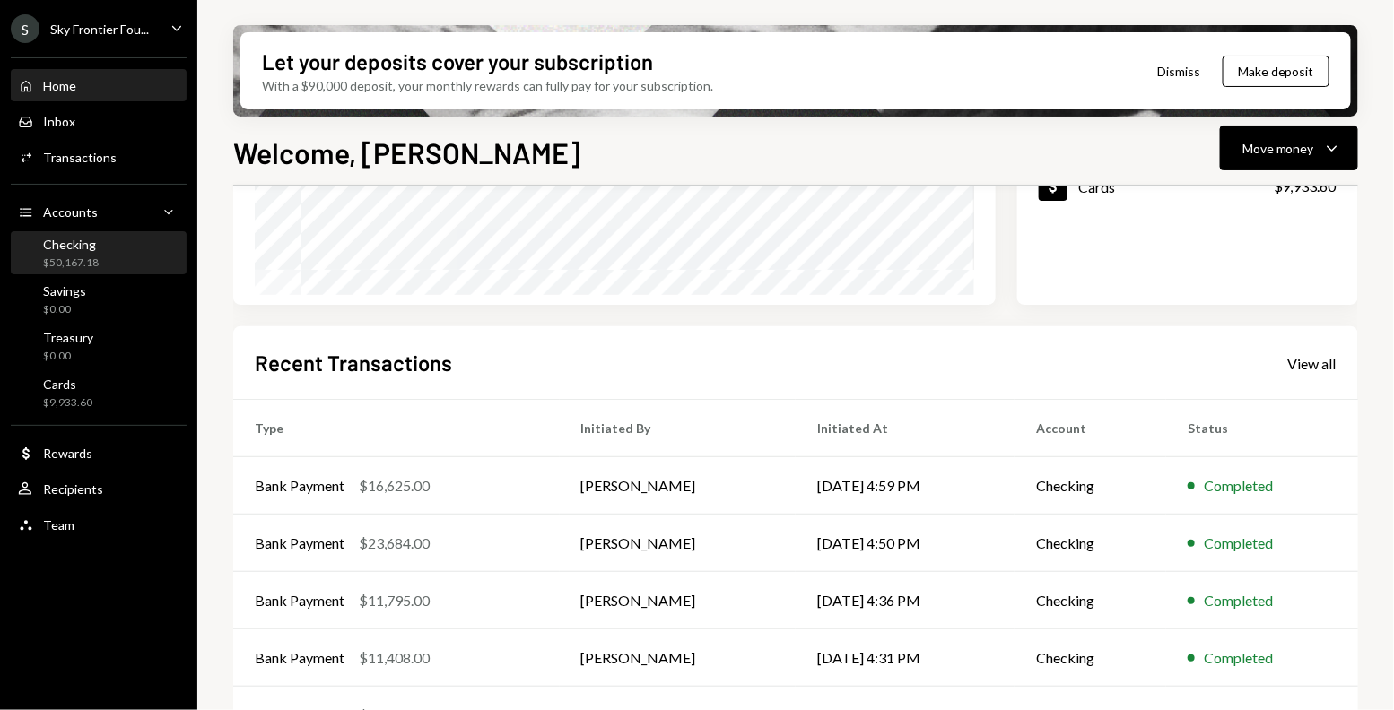
click at [109, 248] on div "Checking $50,167.18" at bounding box center [98, 254] width 161 height 34
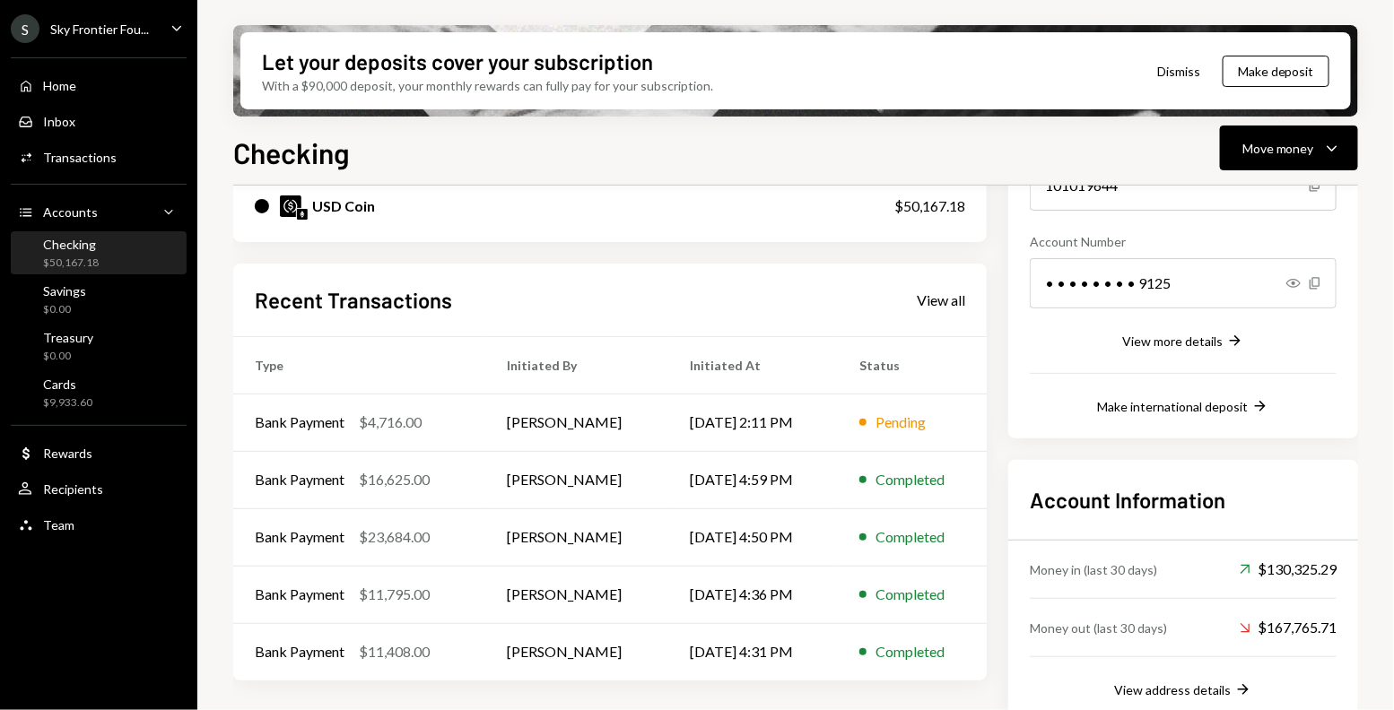
scroll to position [241, 0]
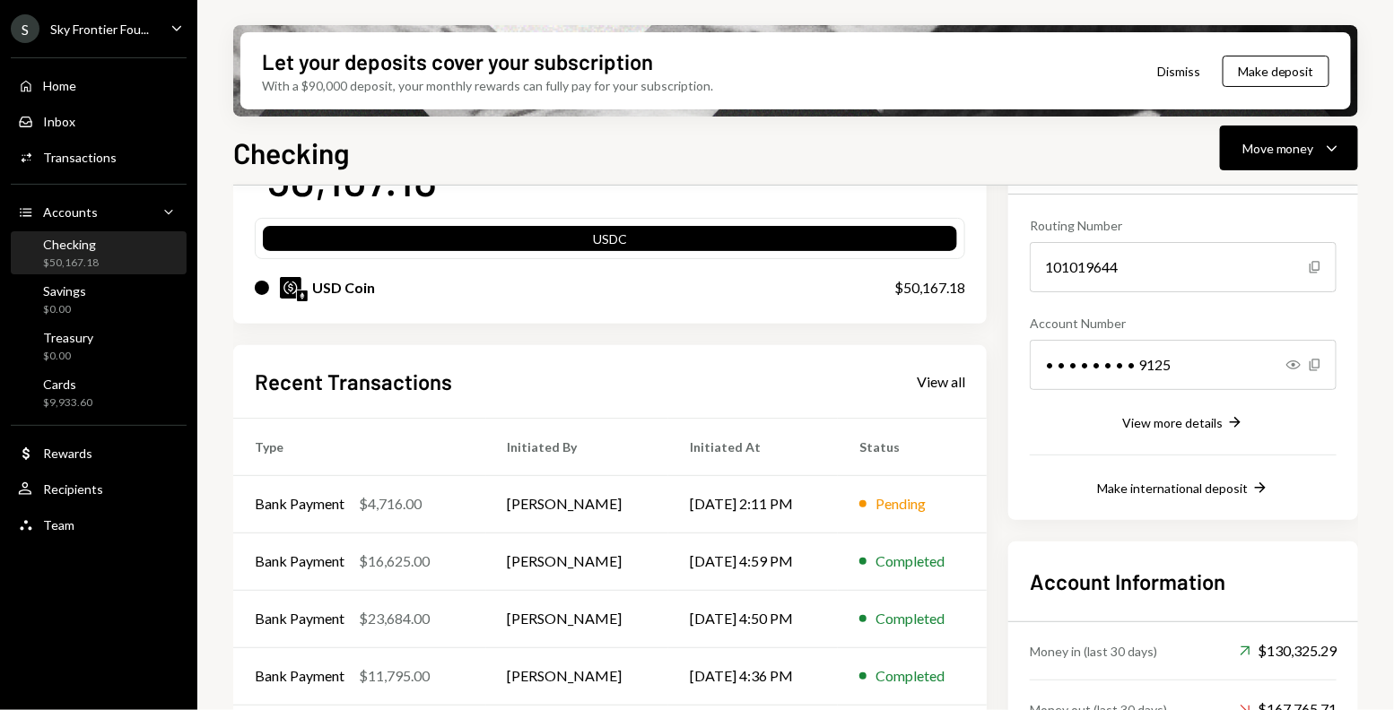
scroll to position [265, 0]
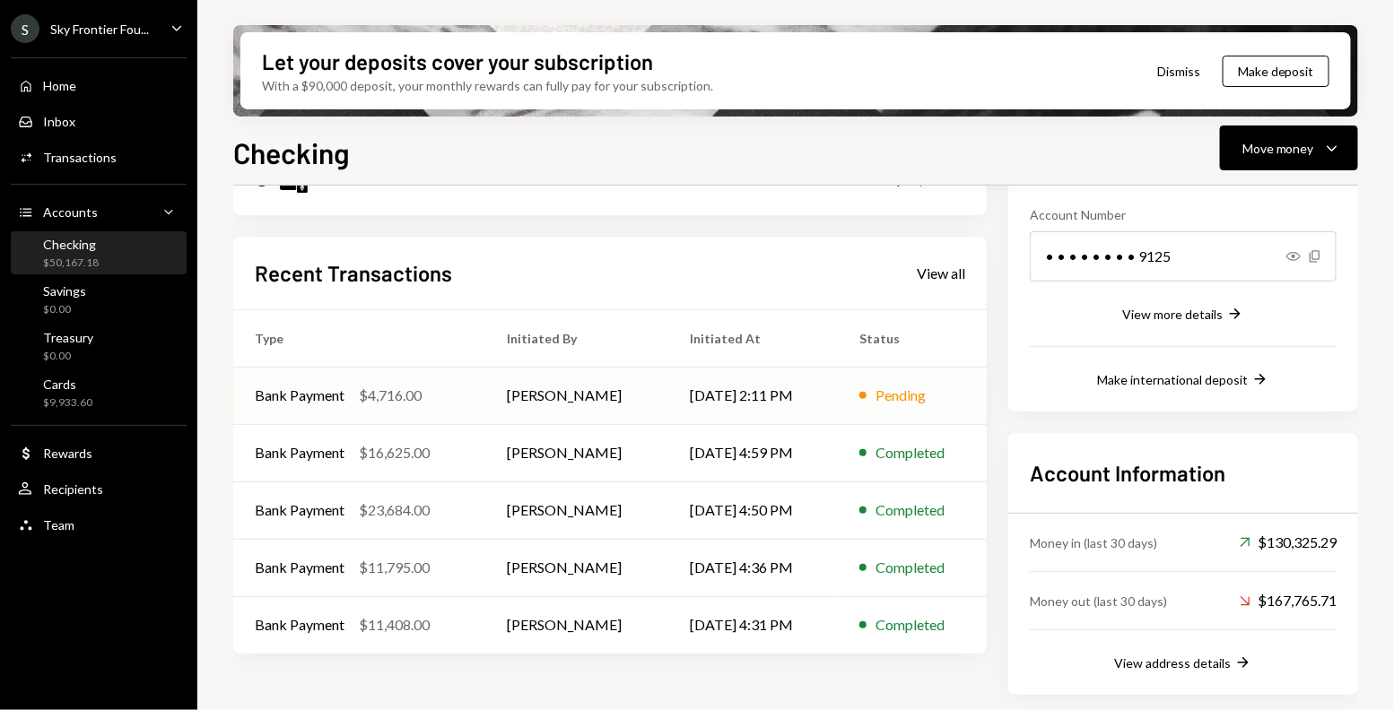
click at [467, 409] on td "Bank Payment $4,716.00" at bounding box center [359, 395] width 253 height 57
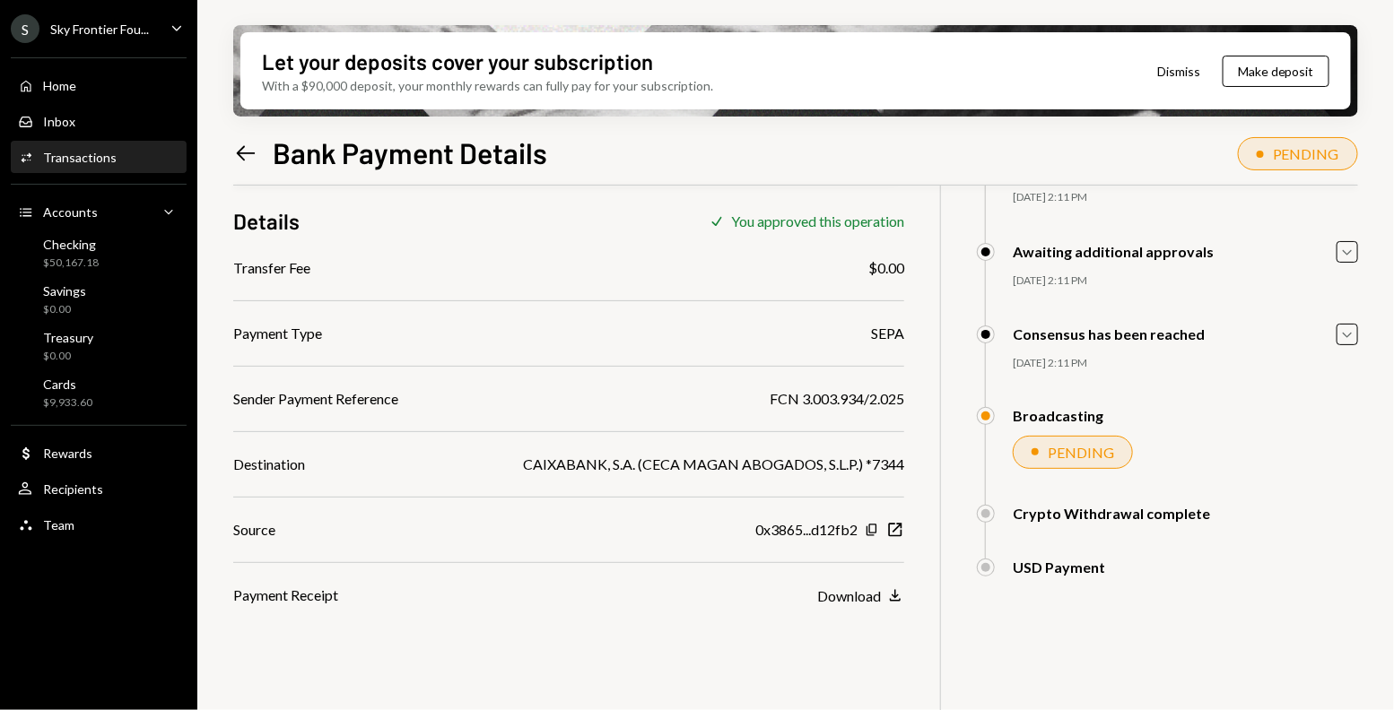
scroll to position [144, 0]
